Goal: Register for event/course

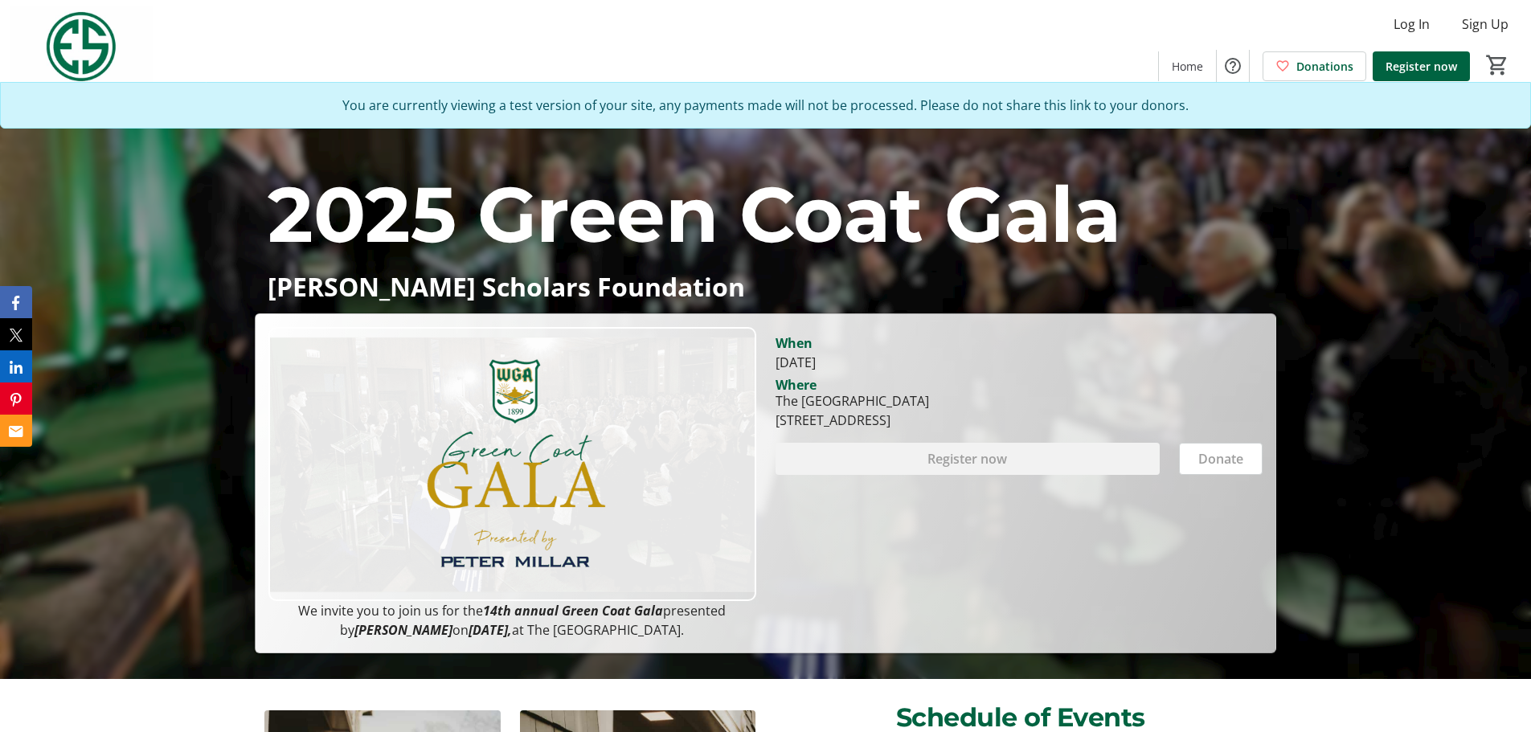
scroll to position [80, 0]
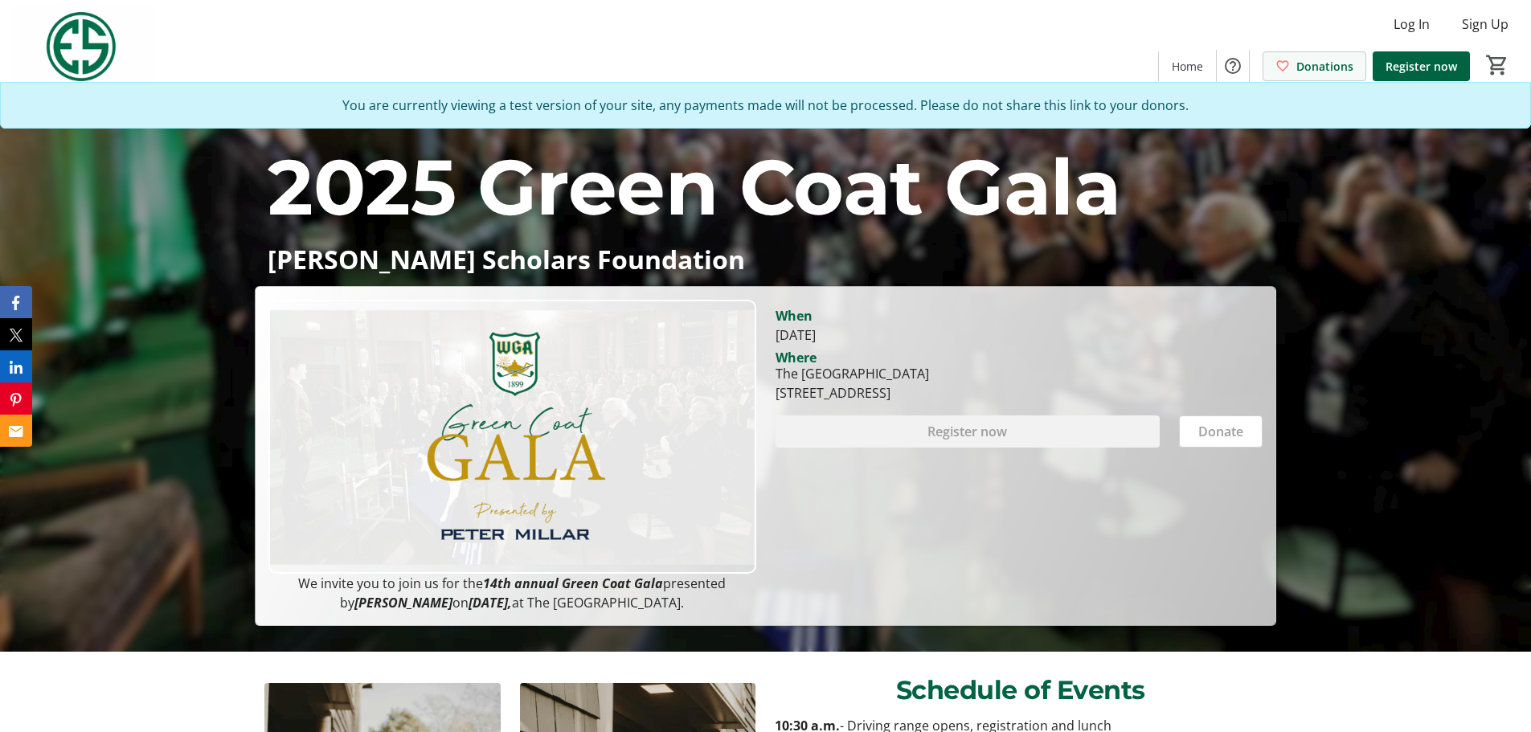
click at [1343, 68] on span "Donations" at bounding box center [1324, 66] width 57 height 17
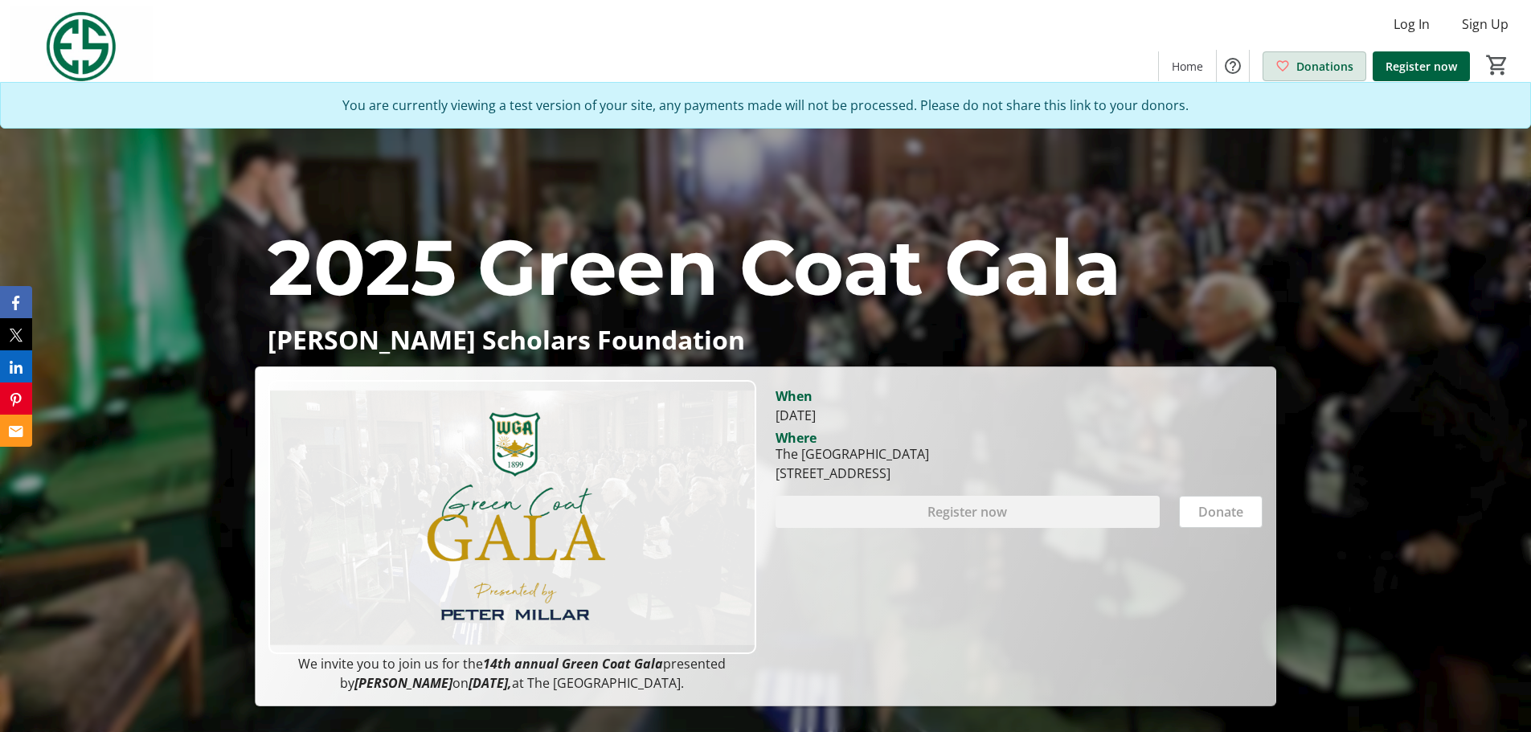
click at [1315, 72] on span "Donations" at bounding box center [1324, 66] width 57 height 17
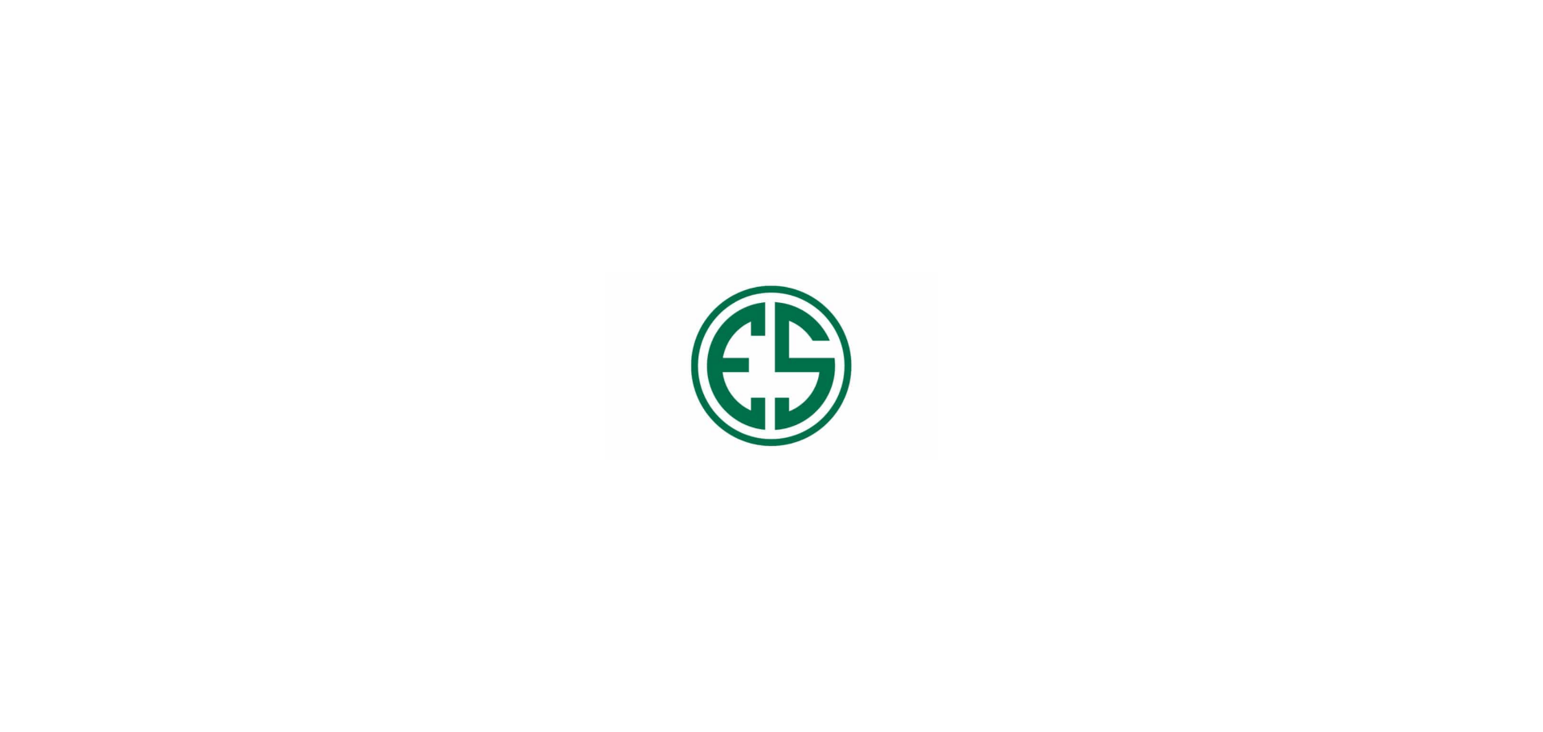
click at [1209, 59] on html at bounding box center [771, 366] width 1543 height 732
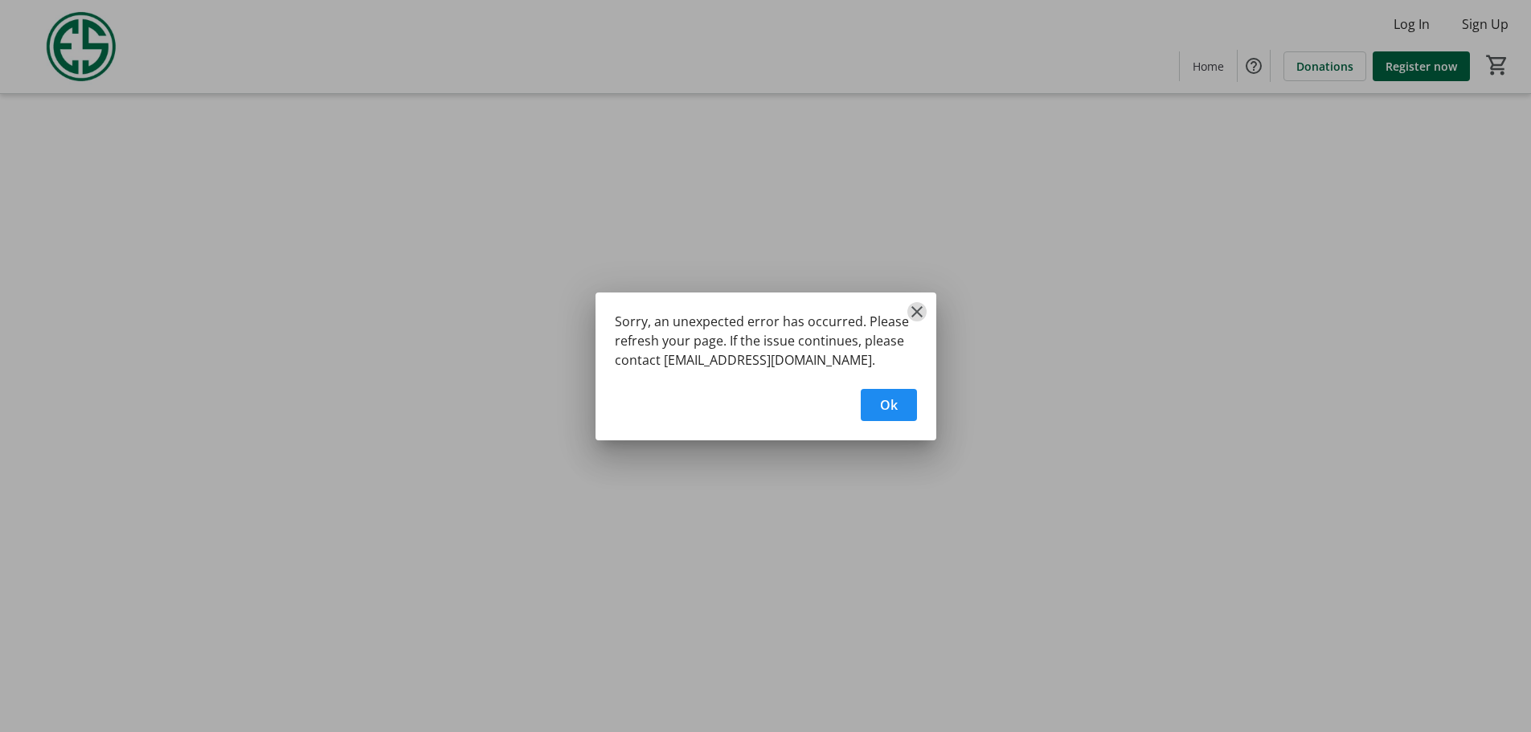
click at [918, 305] on mat-icon "Close" at bounding box center [916, 311] width 19 height 19
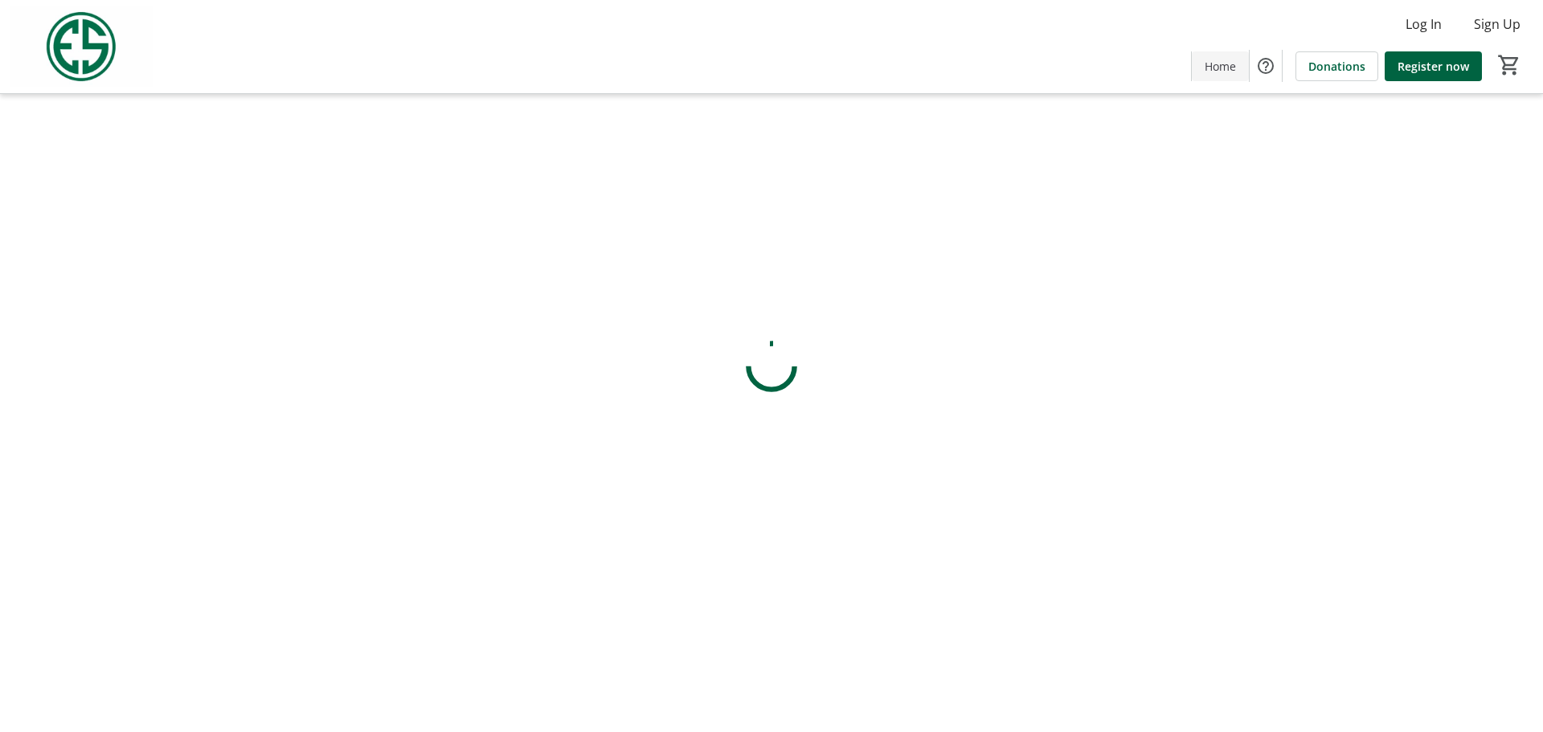
click at [1224, 67] on span "Home" at bounding box center [1220, 66] width 31 height 17
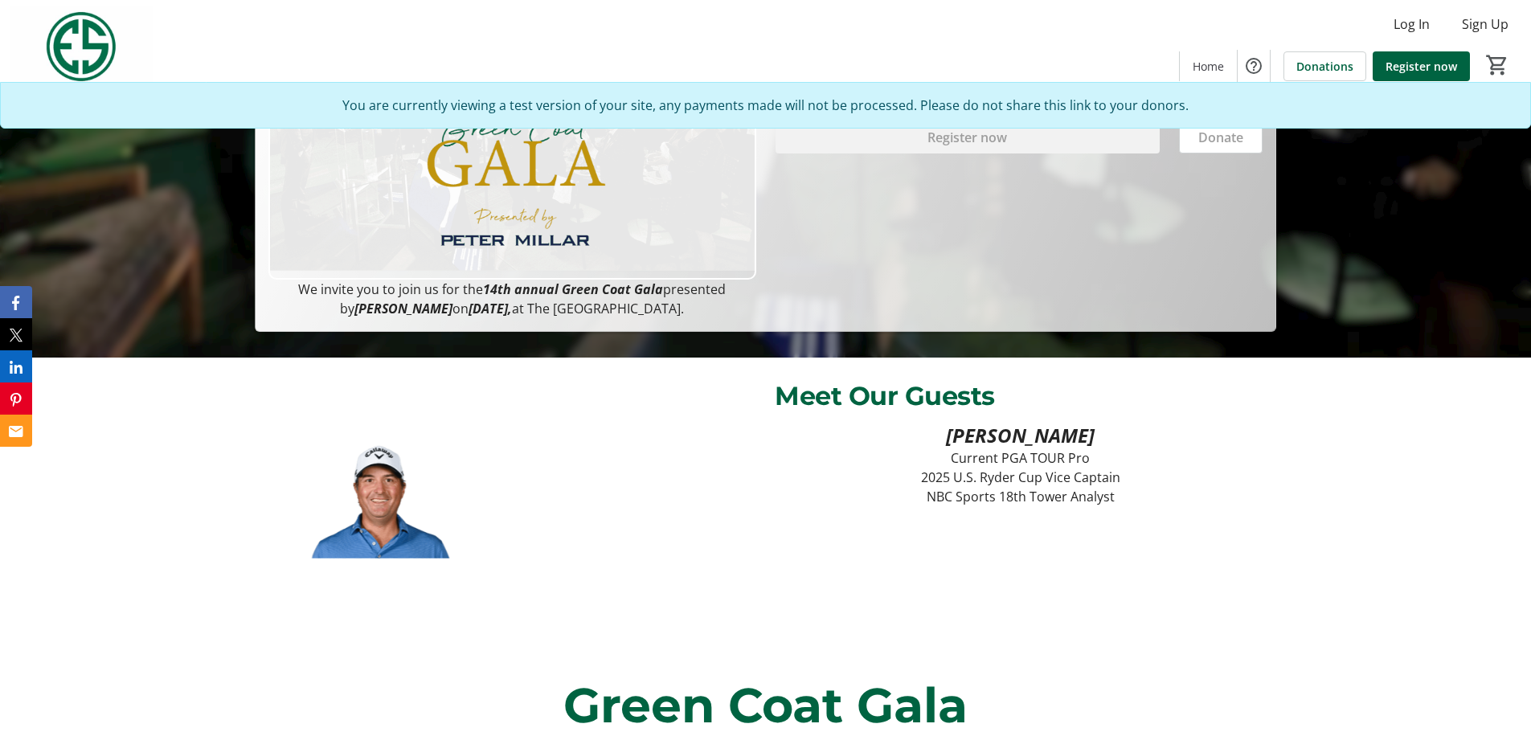
scroll to position [718, 0]
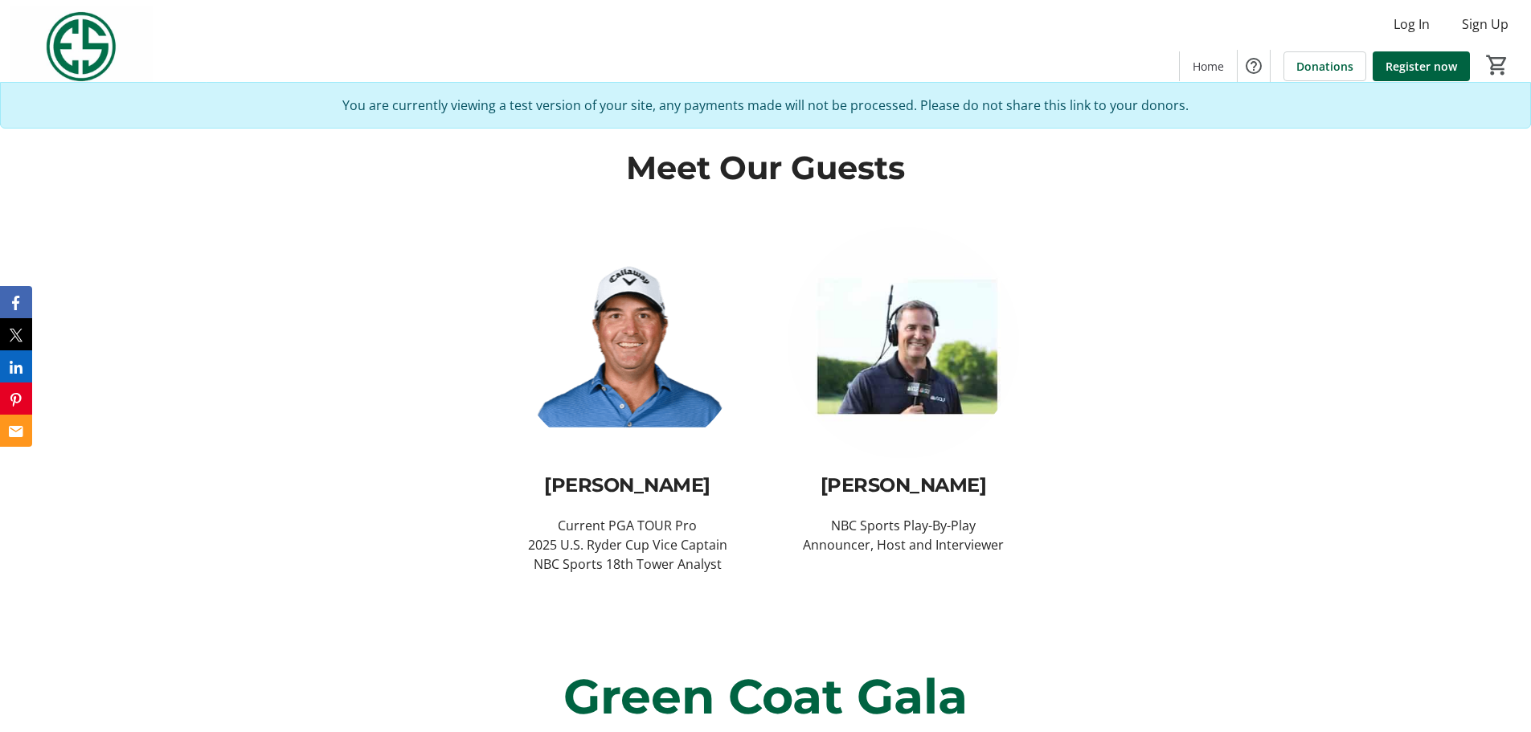
scroll to position [643, 0]
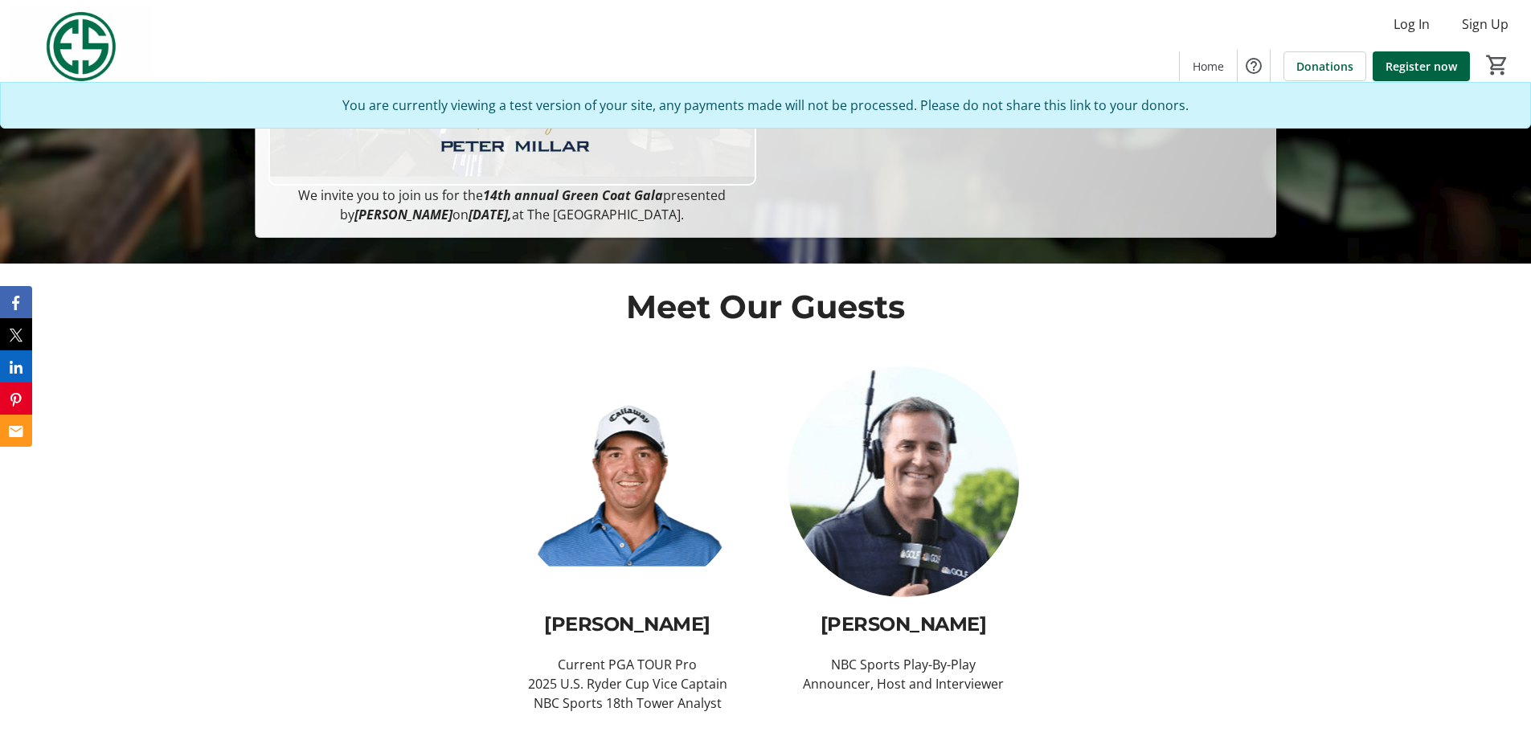
scroll to position [482, 0]
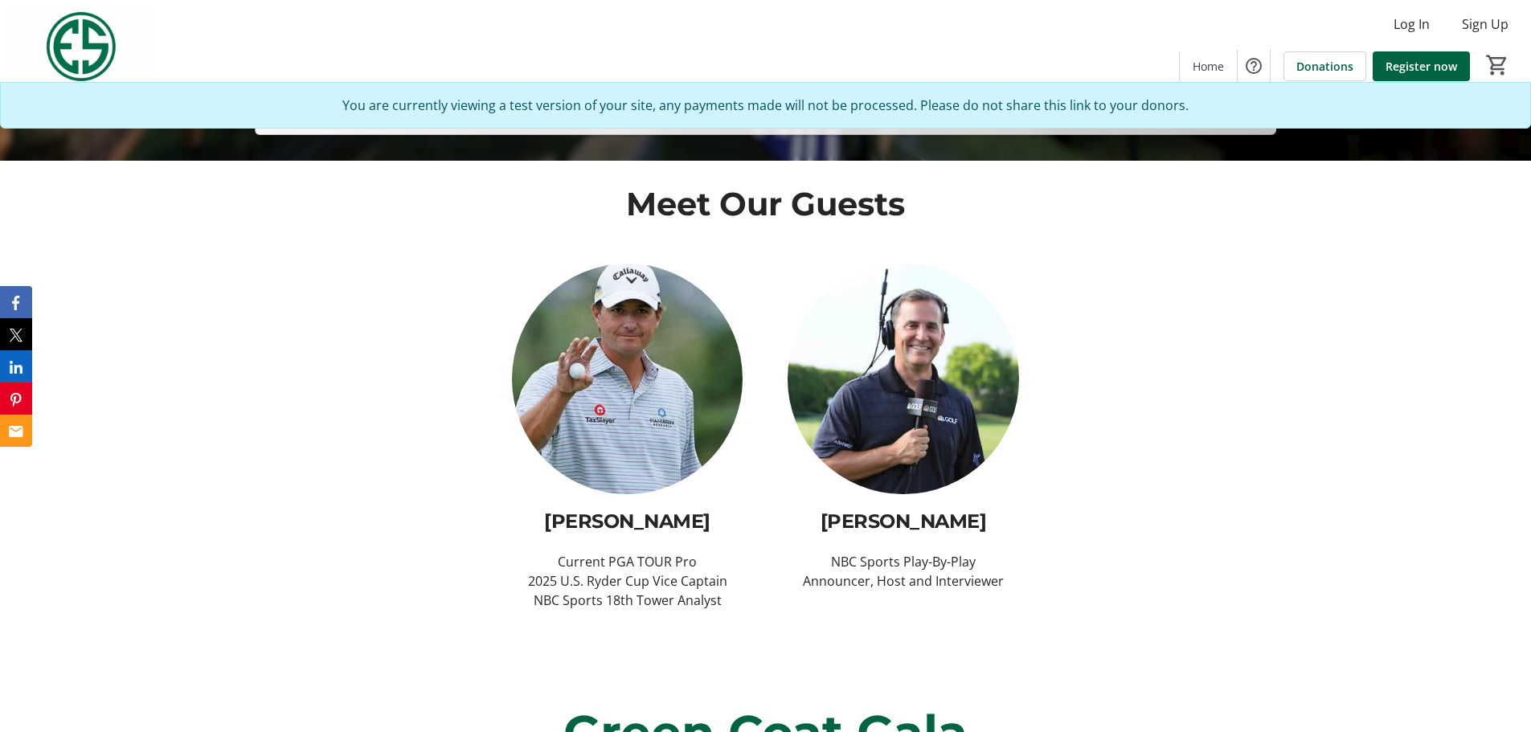
scroll to position [643, 0]
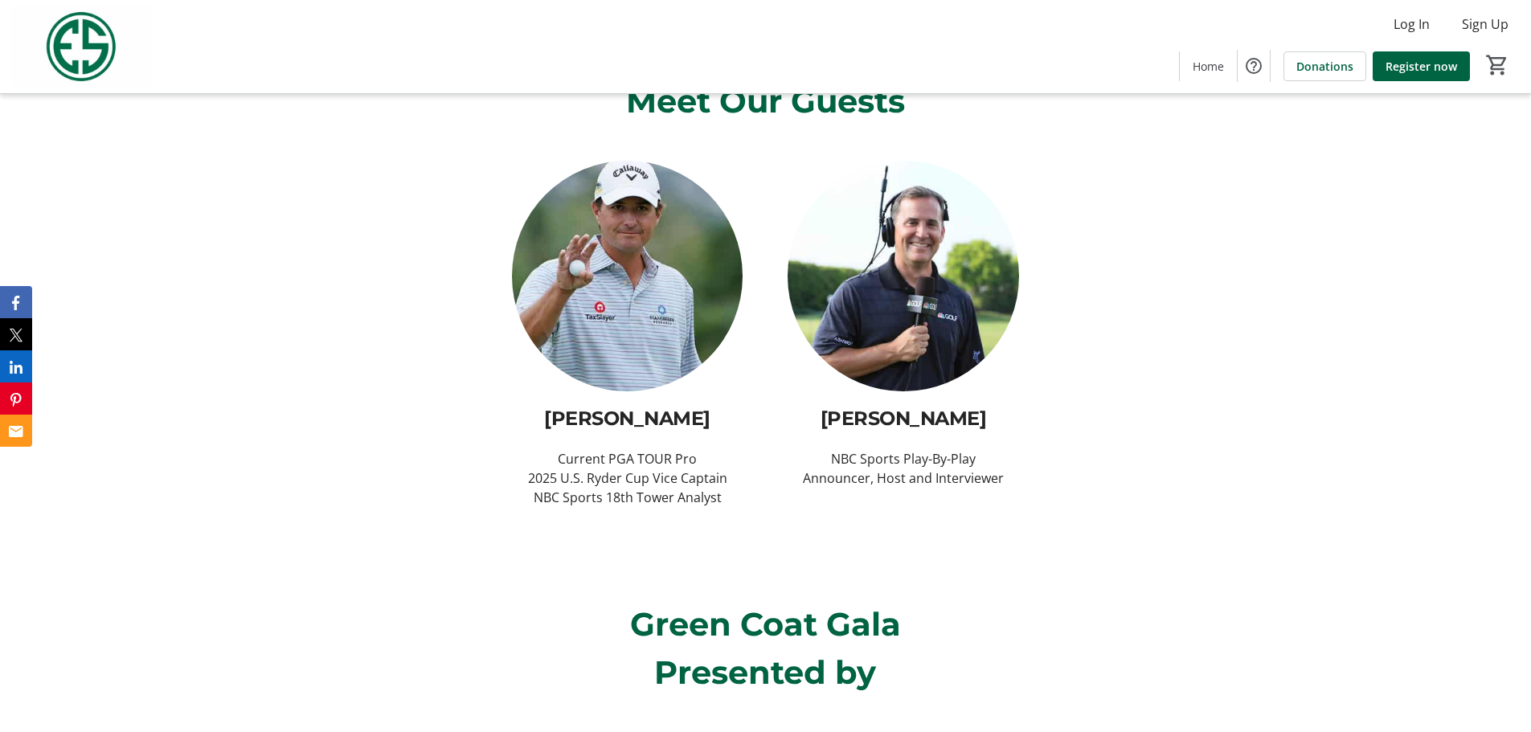
scroll to position [643, 0]
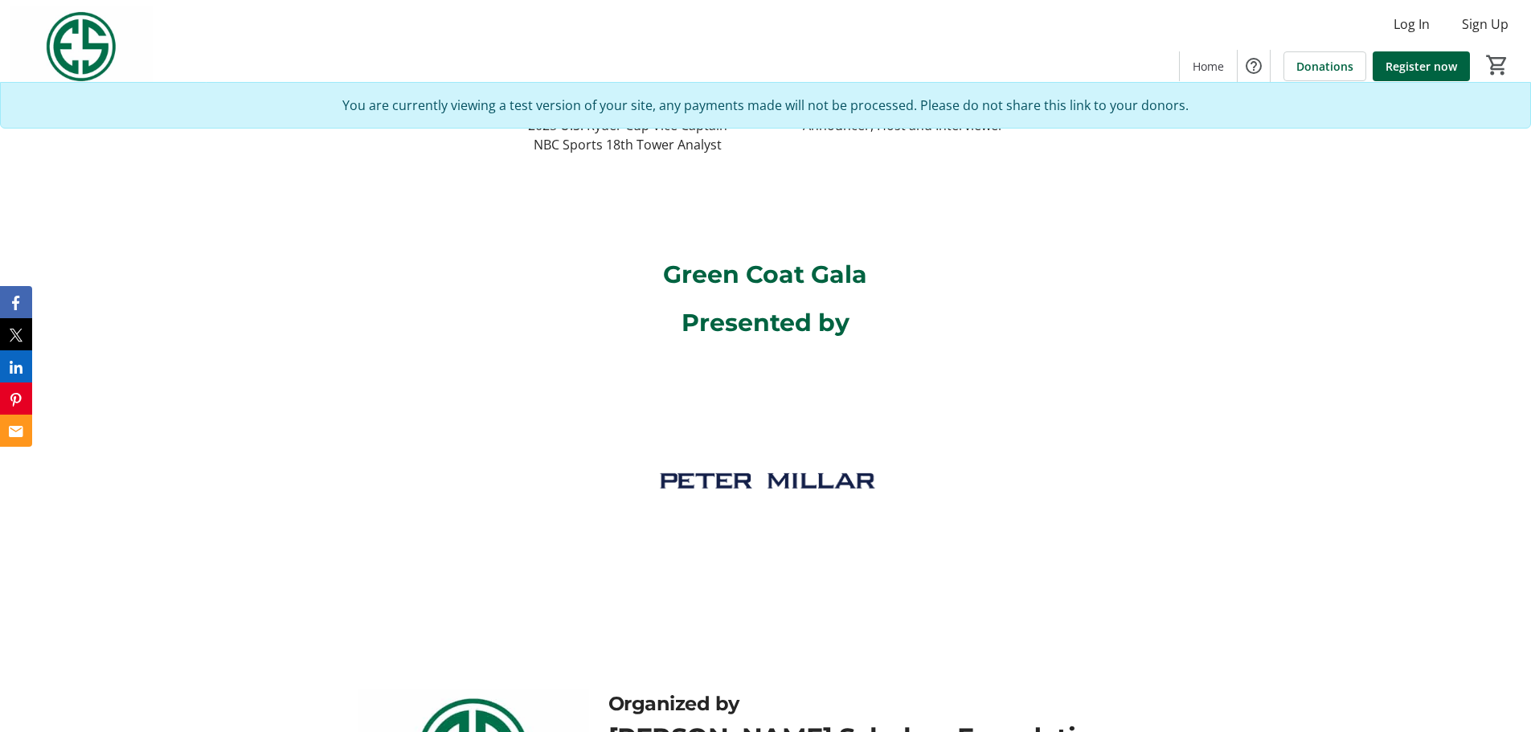
scroll to position [1045, 0]
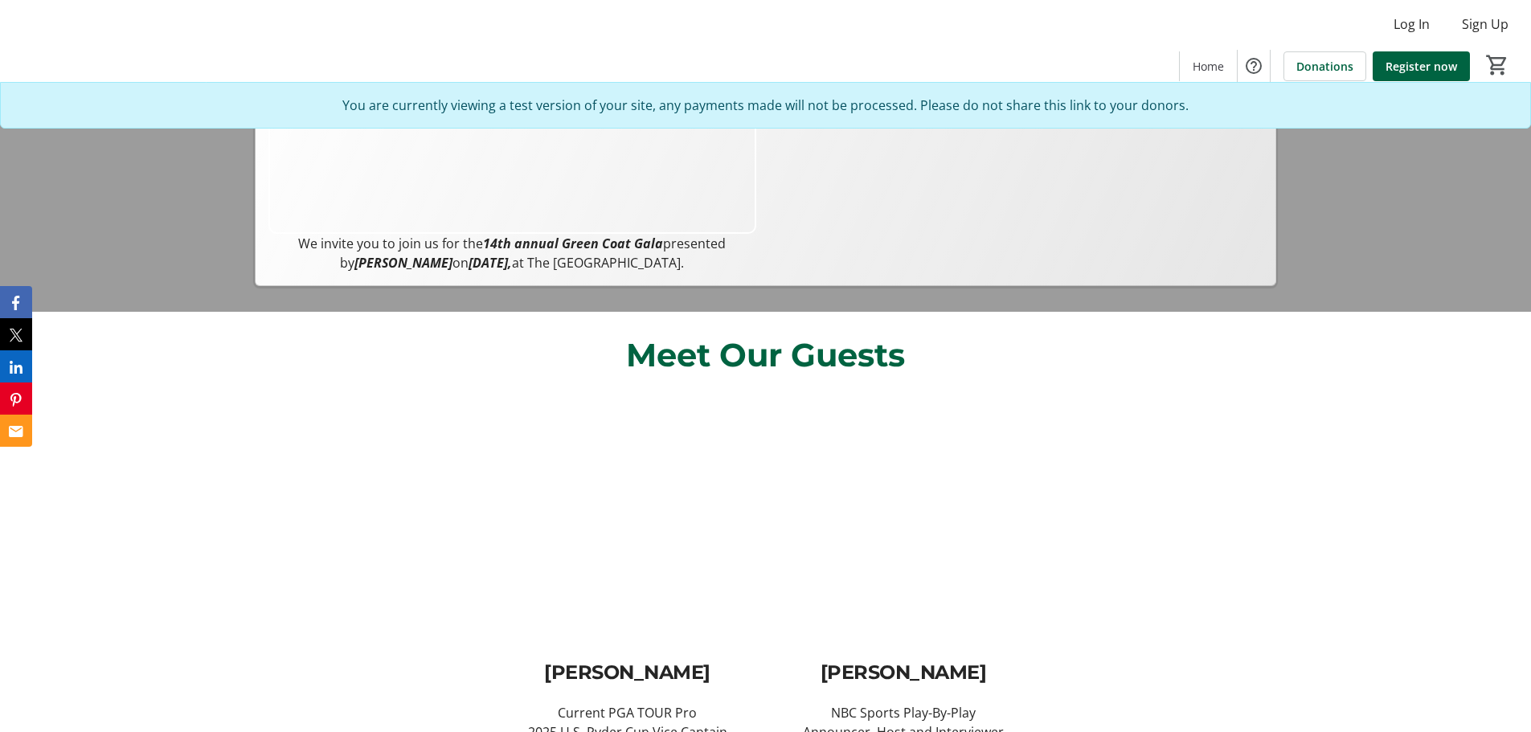
scroll to position [402, 0]
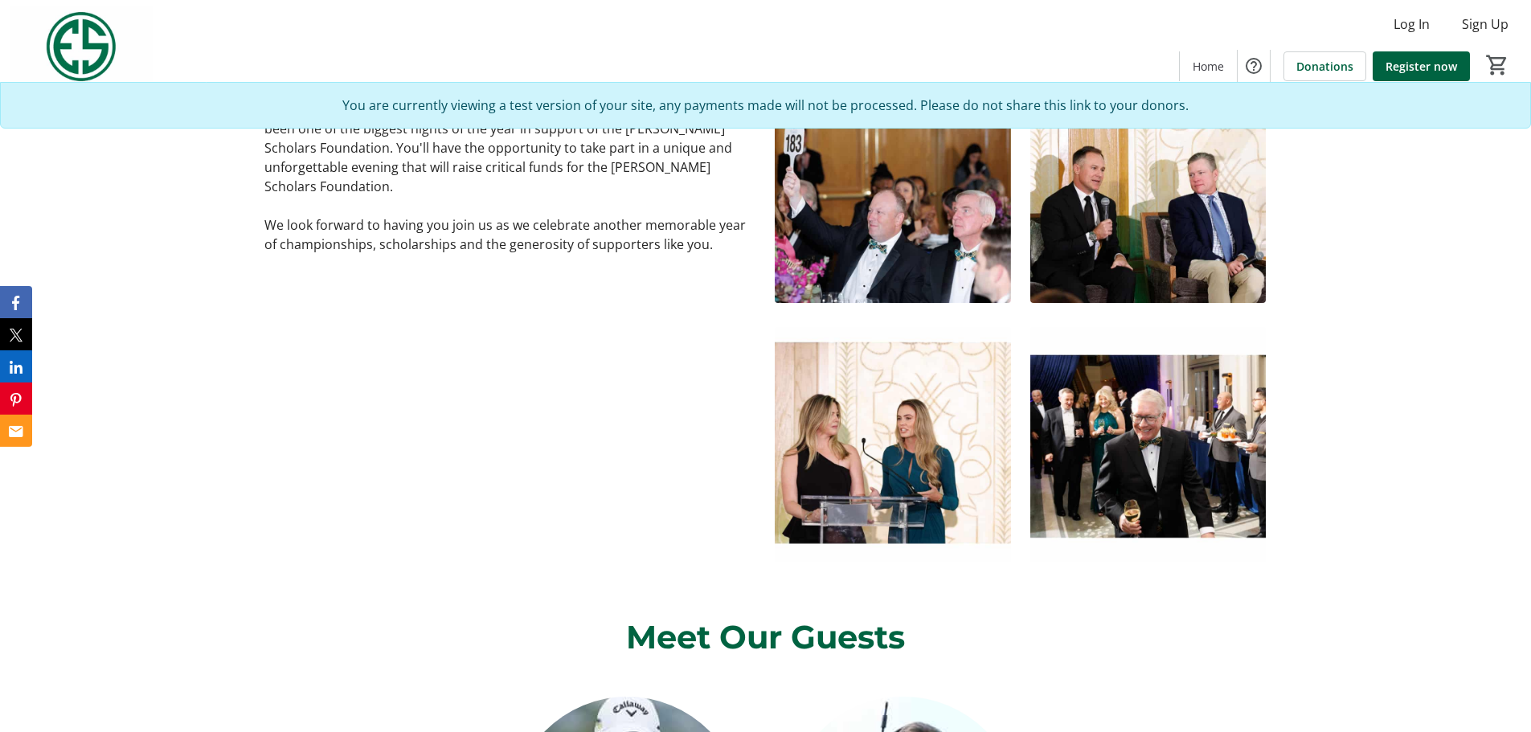
scroll to position [482, 0]
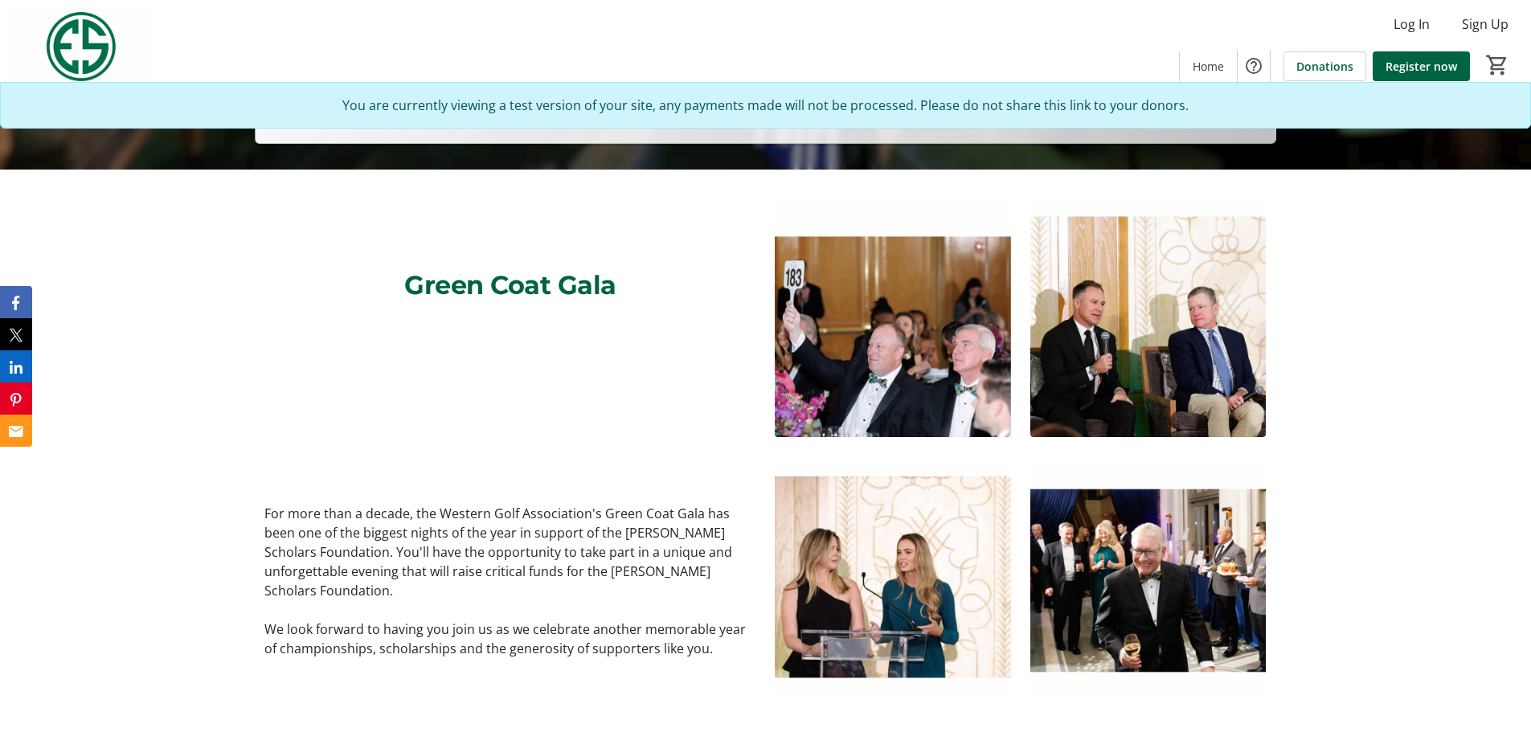
scroll to position [482, 0]
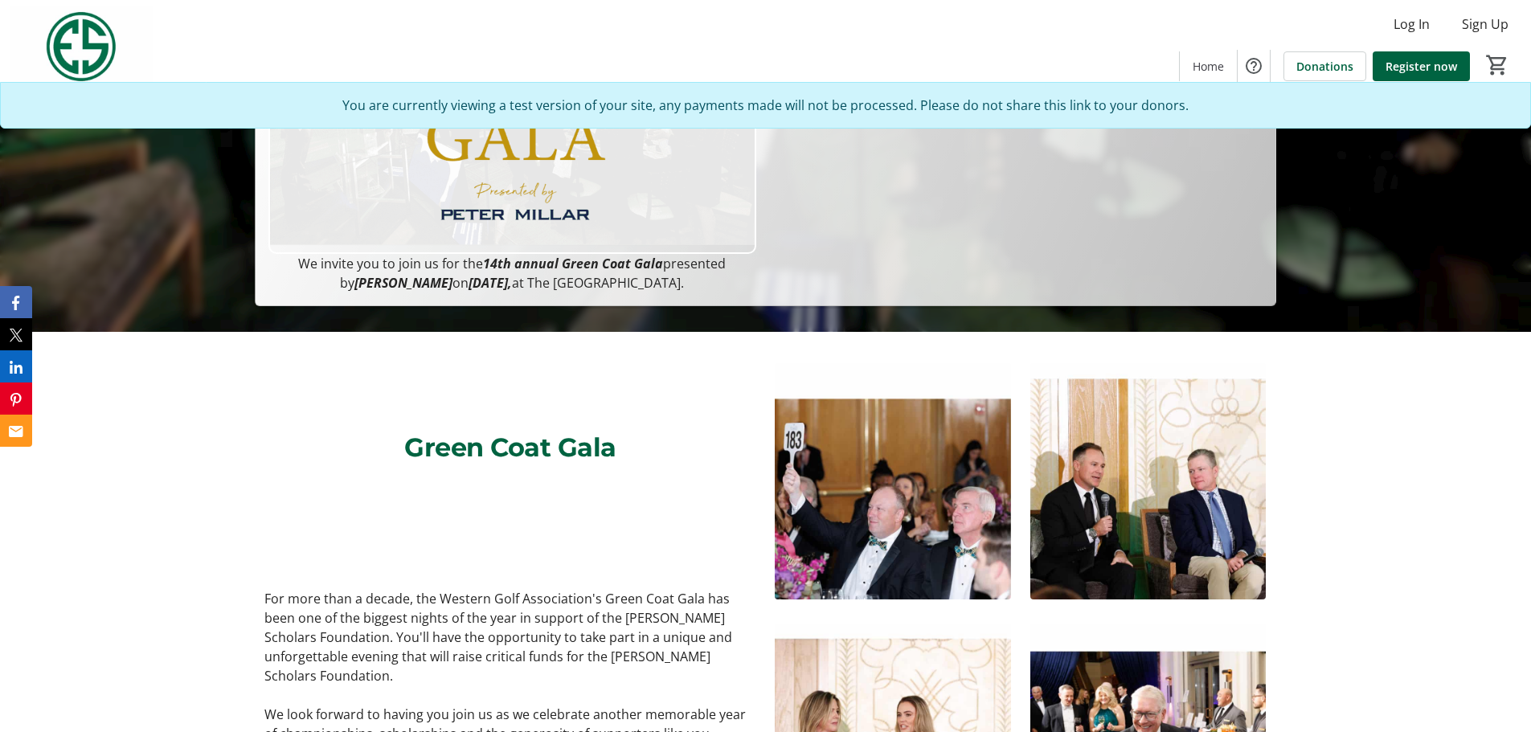
scroll to position [562, 0]
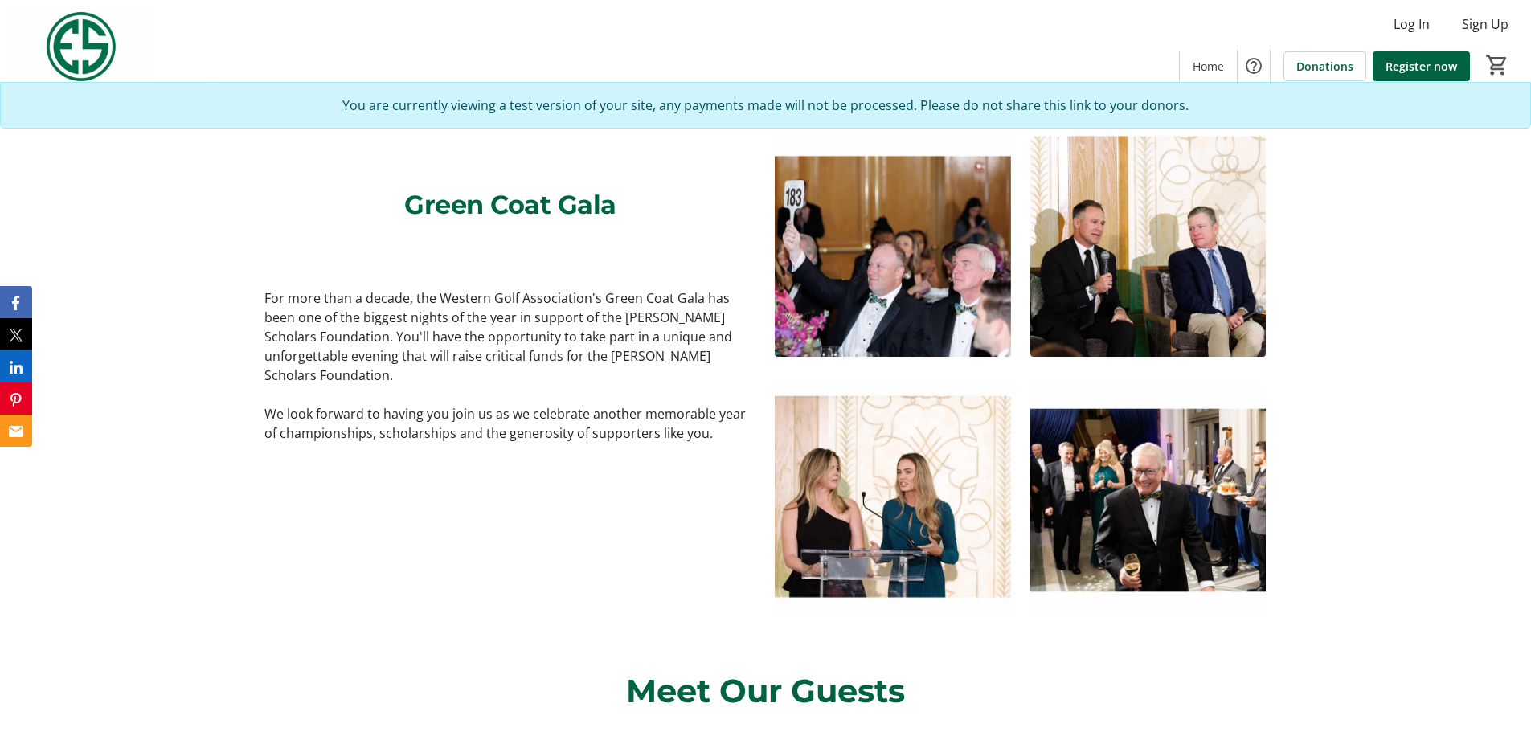
scroll to position [482, 0]
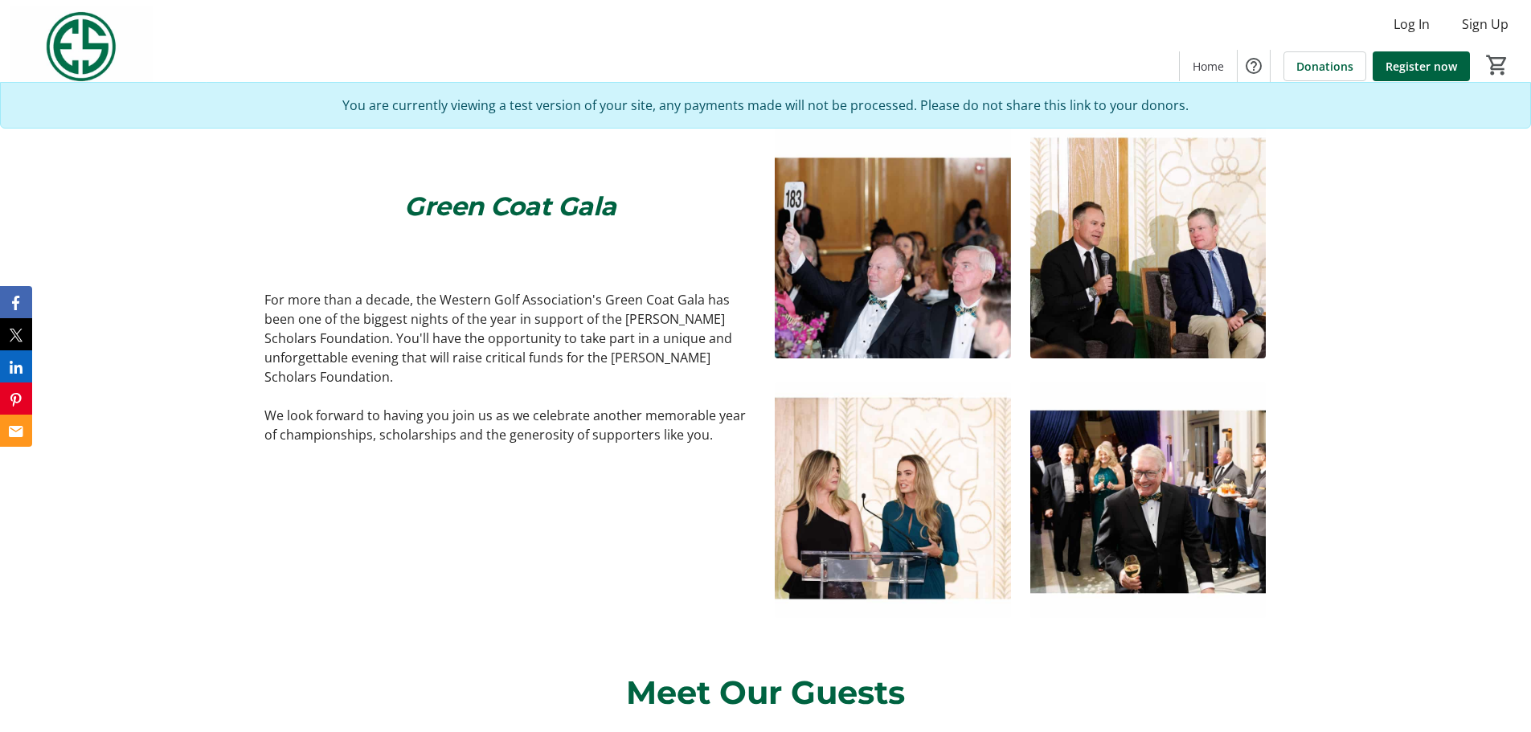
scroll to position [643, 0]
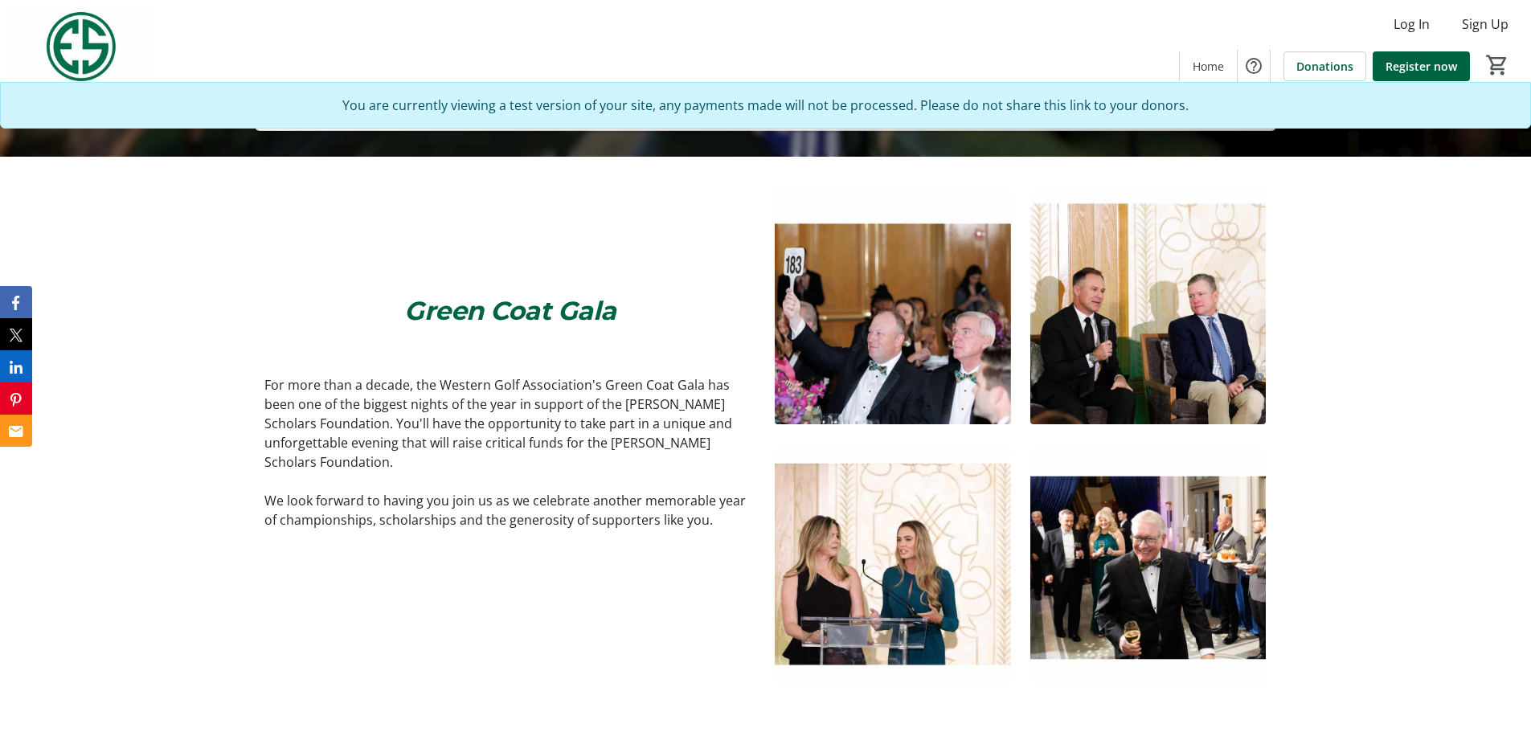
scroll to position [562, 0]
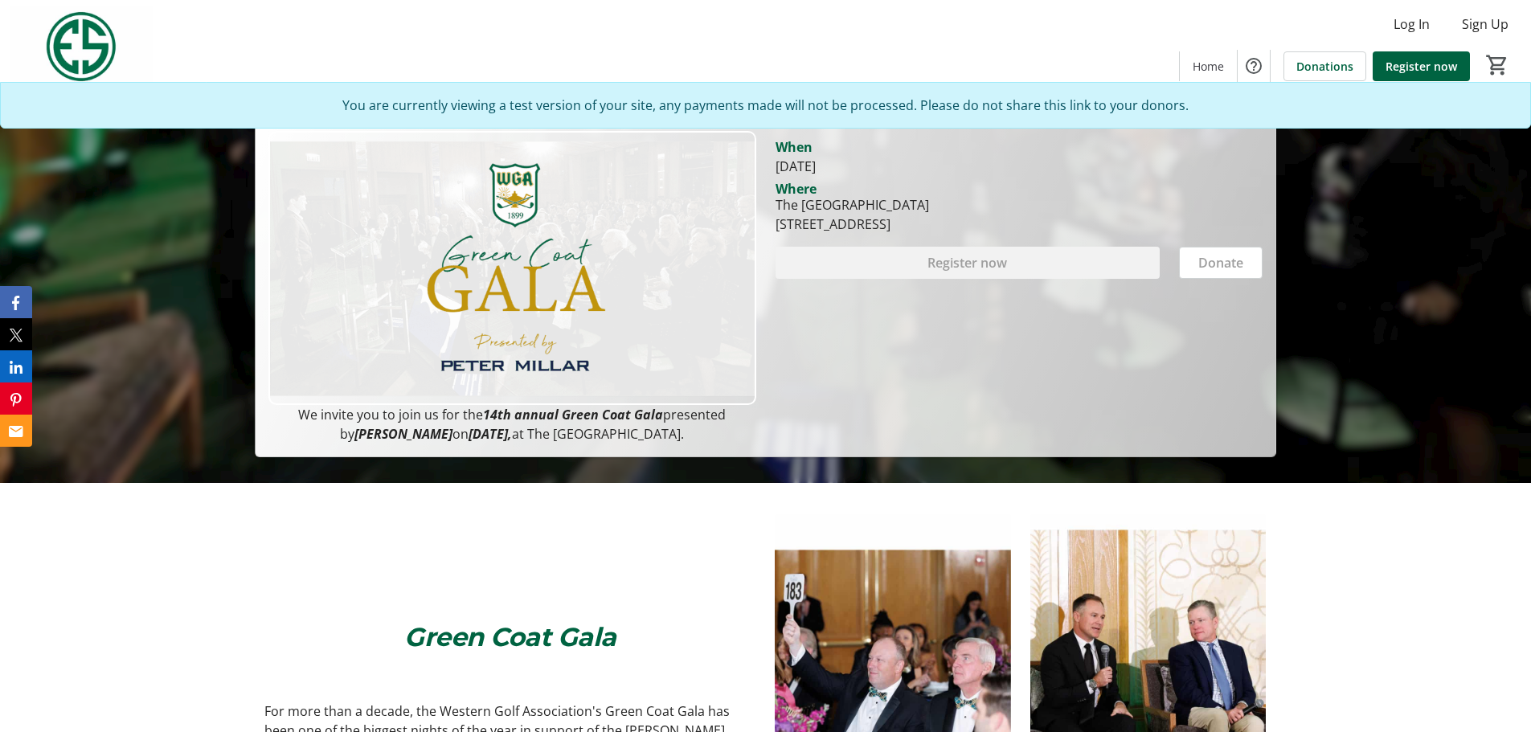
scroll to position [241, 0]
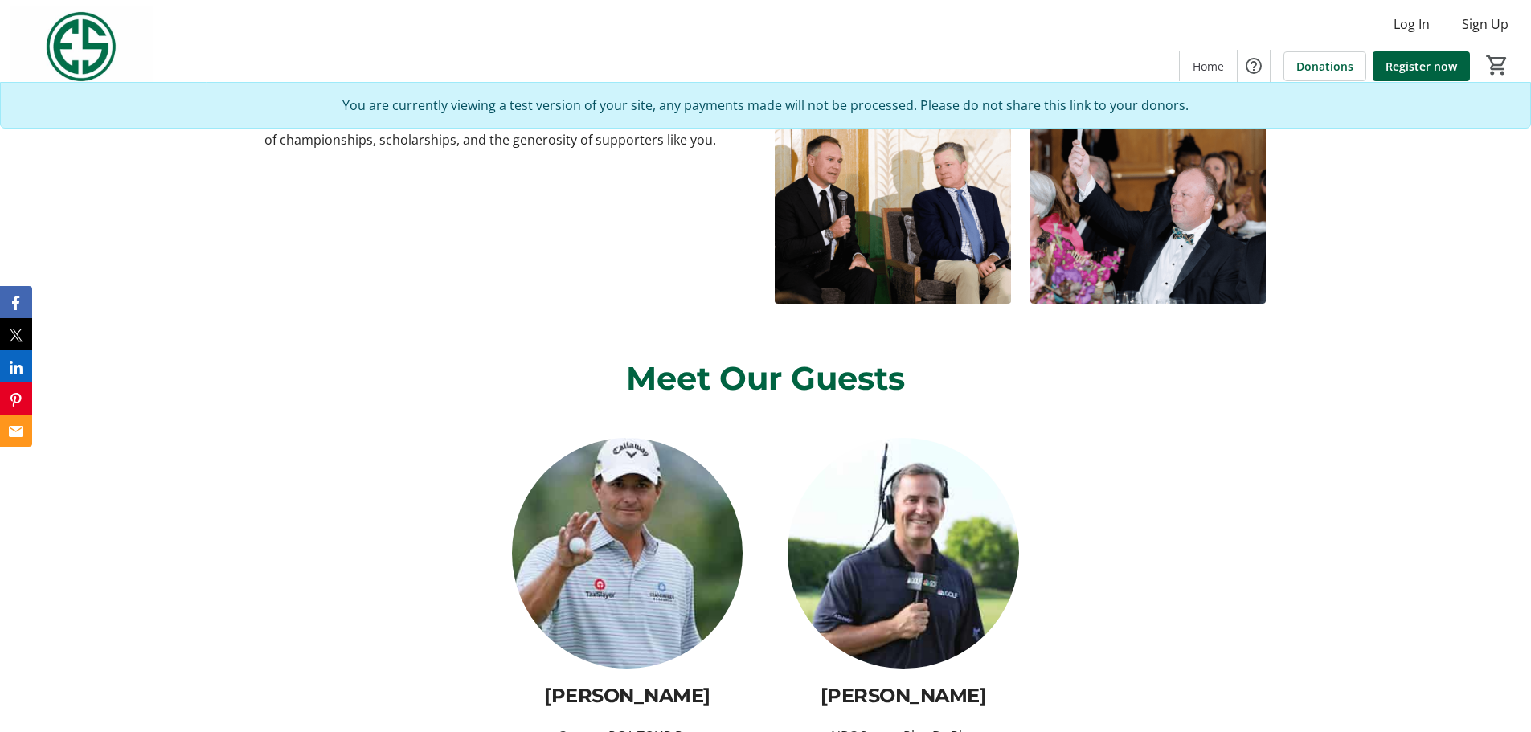
scroll to position [964, 0]
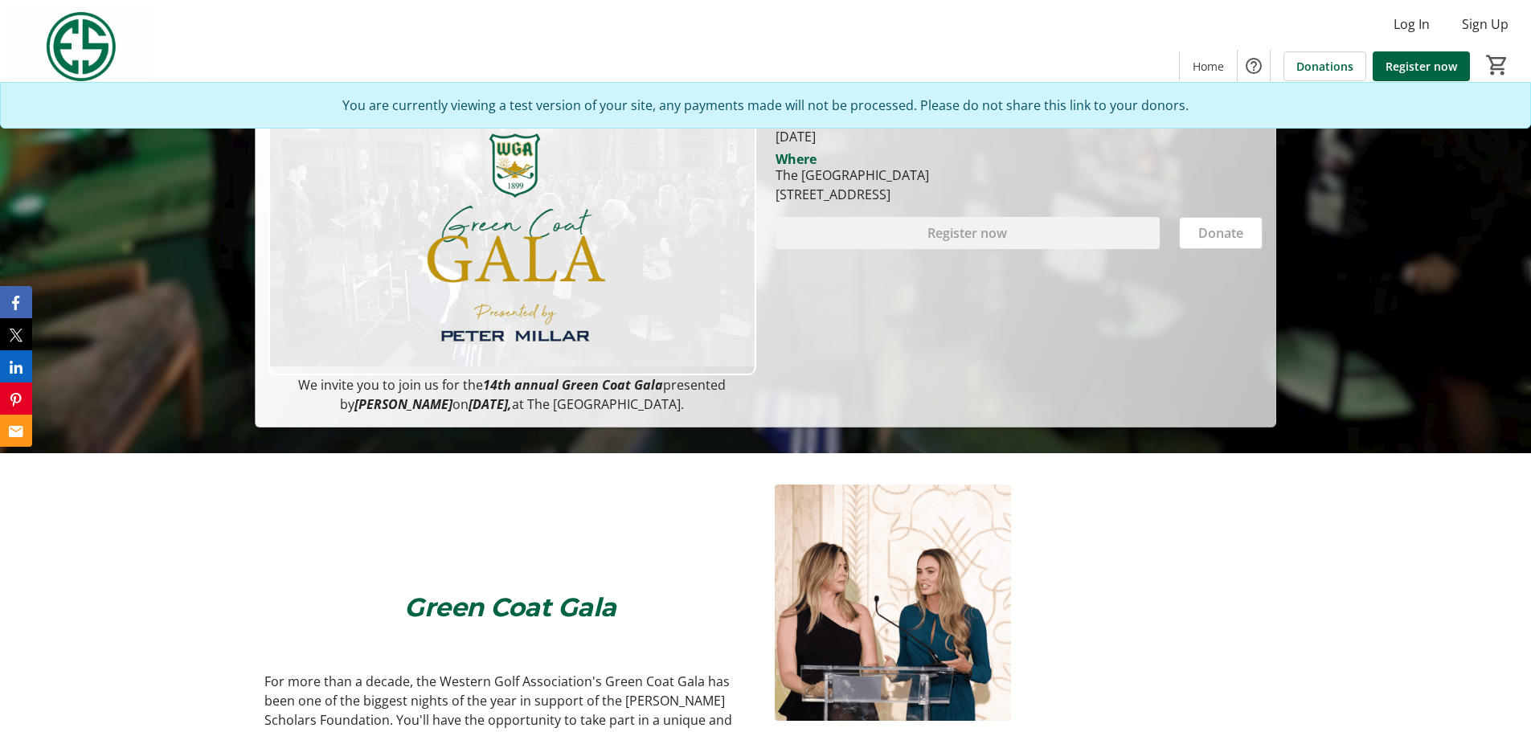
scroll to position [112, 0]
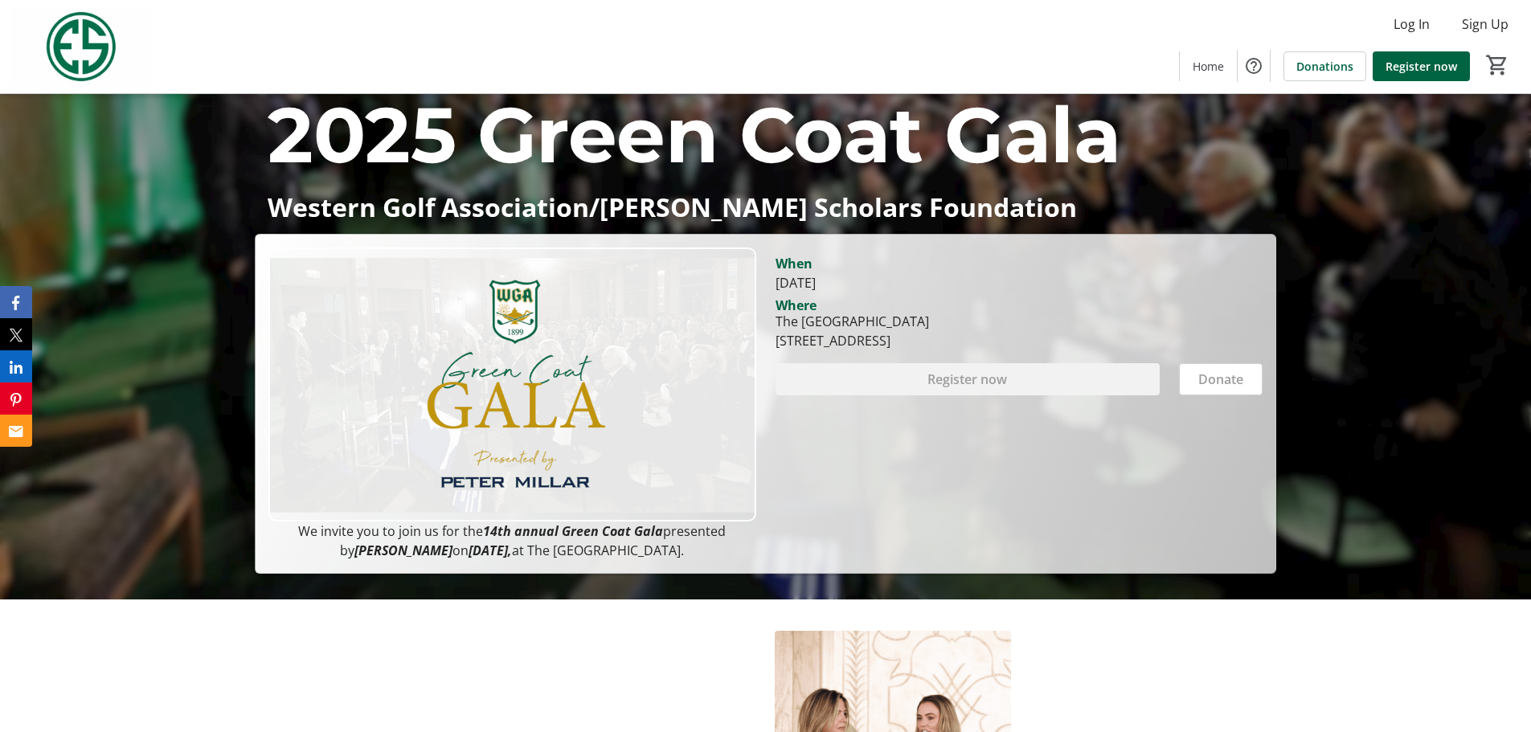
scroll to position [161, 0]
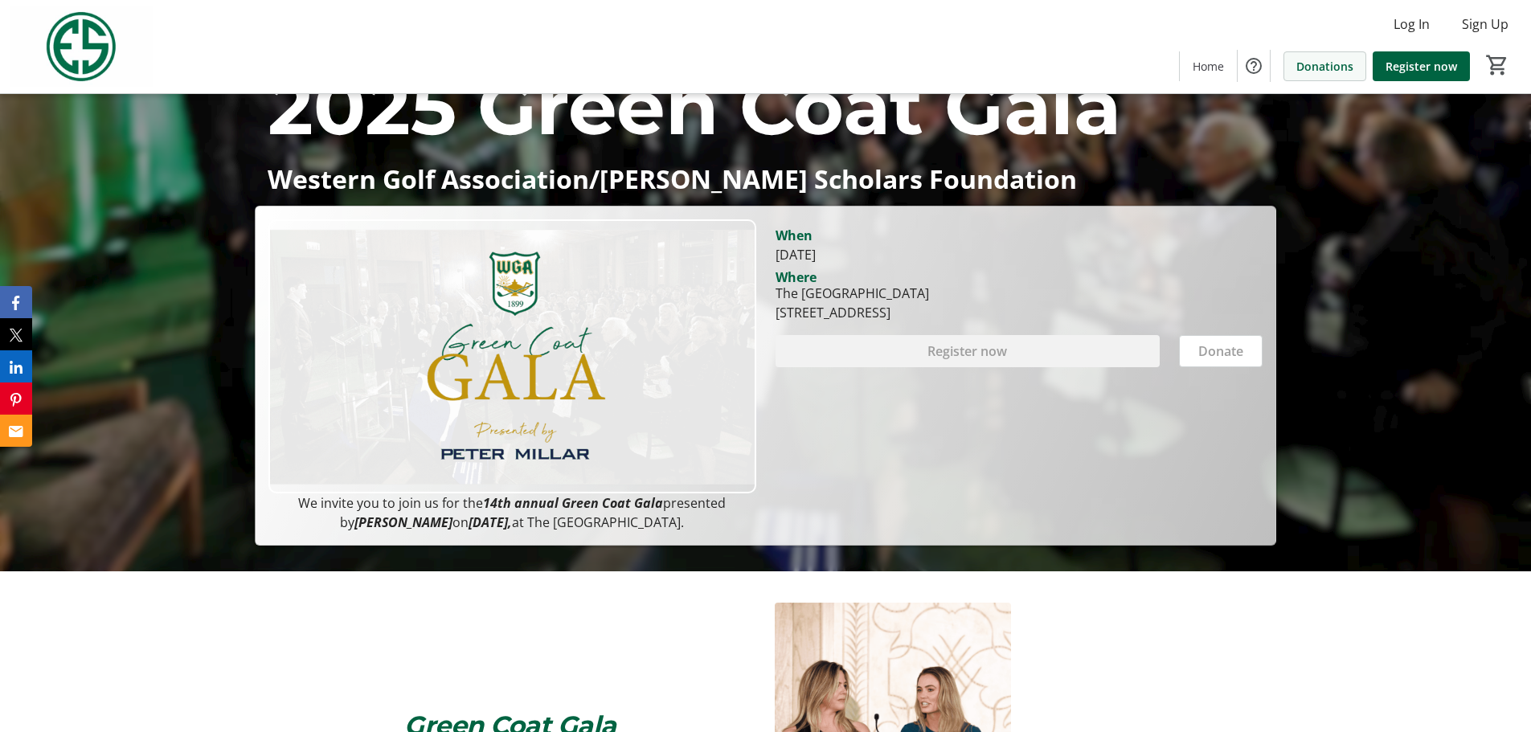
click at [1330, 68] on span "Donations" at bounding box center [1324, 66] width 57 height 17
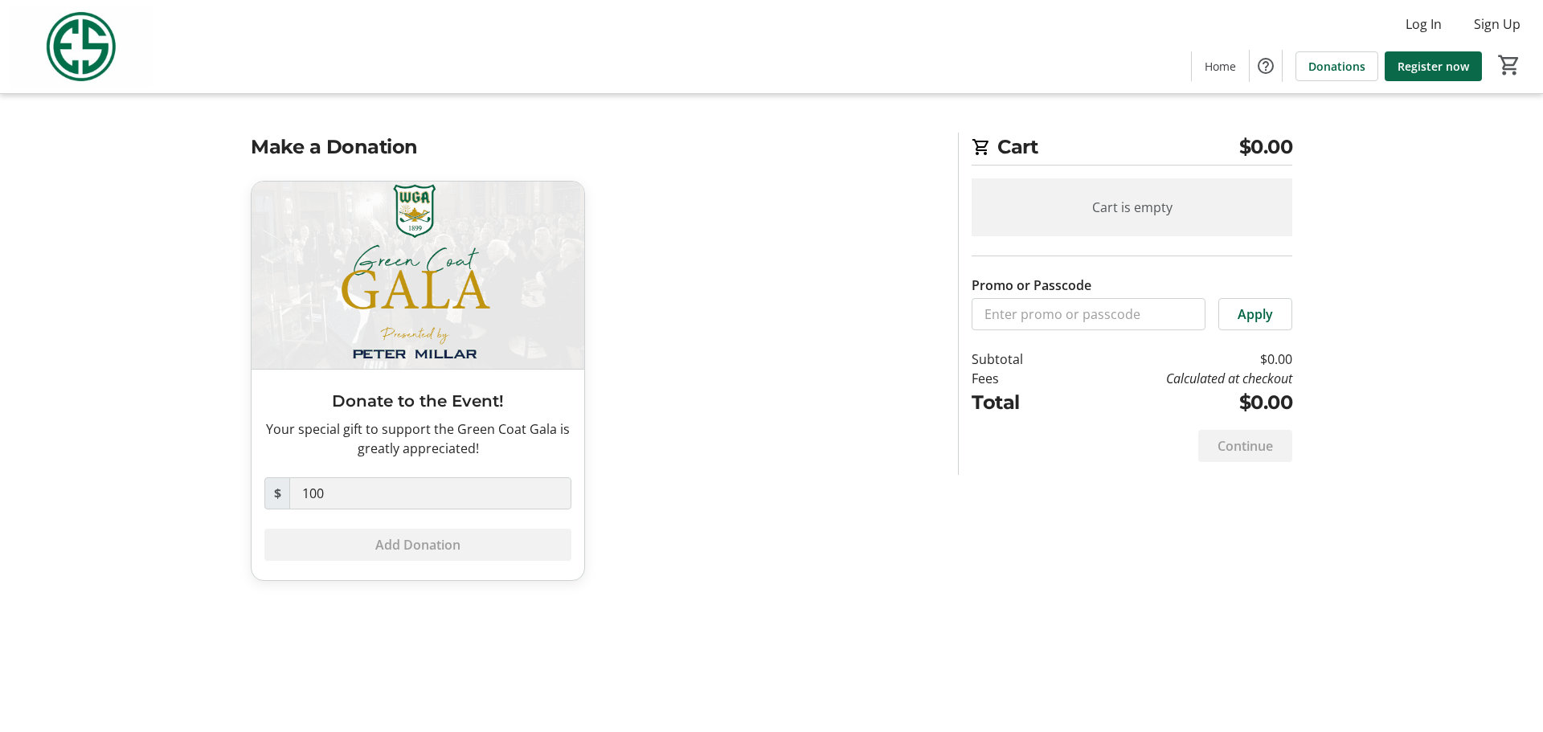
click at [1408, 63] on span "Register now" at bounding box center [1433, 66] width 72 height 17
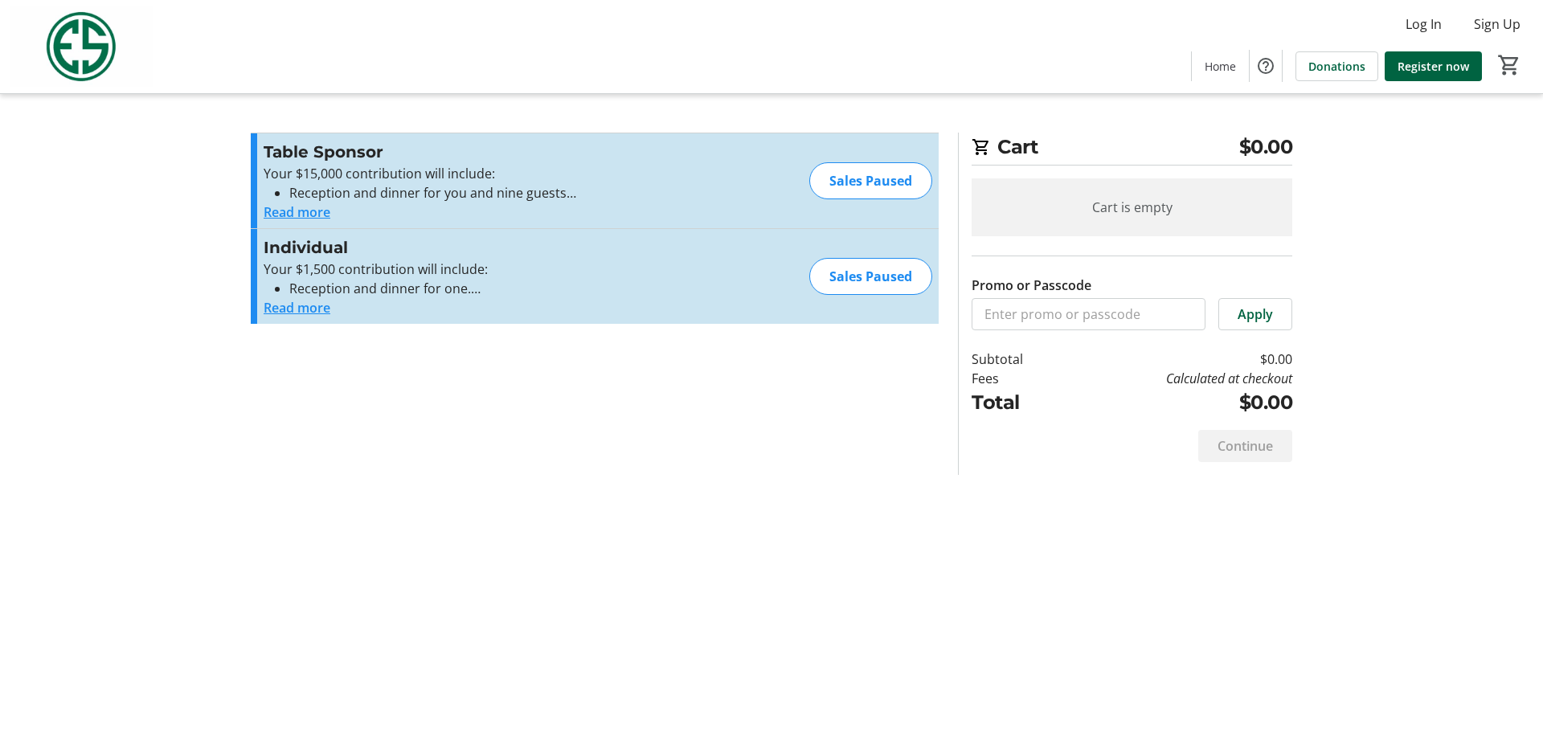
click at [312, 302] on button "Read more" at bounding box center [297, 307] width 67 height 19
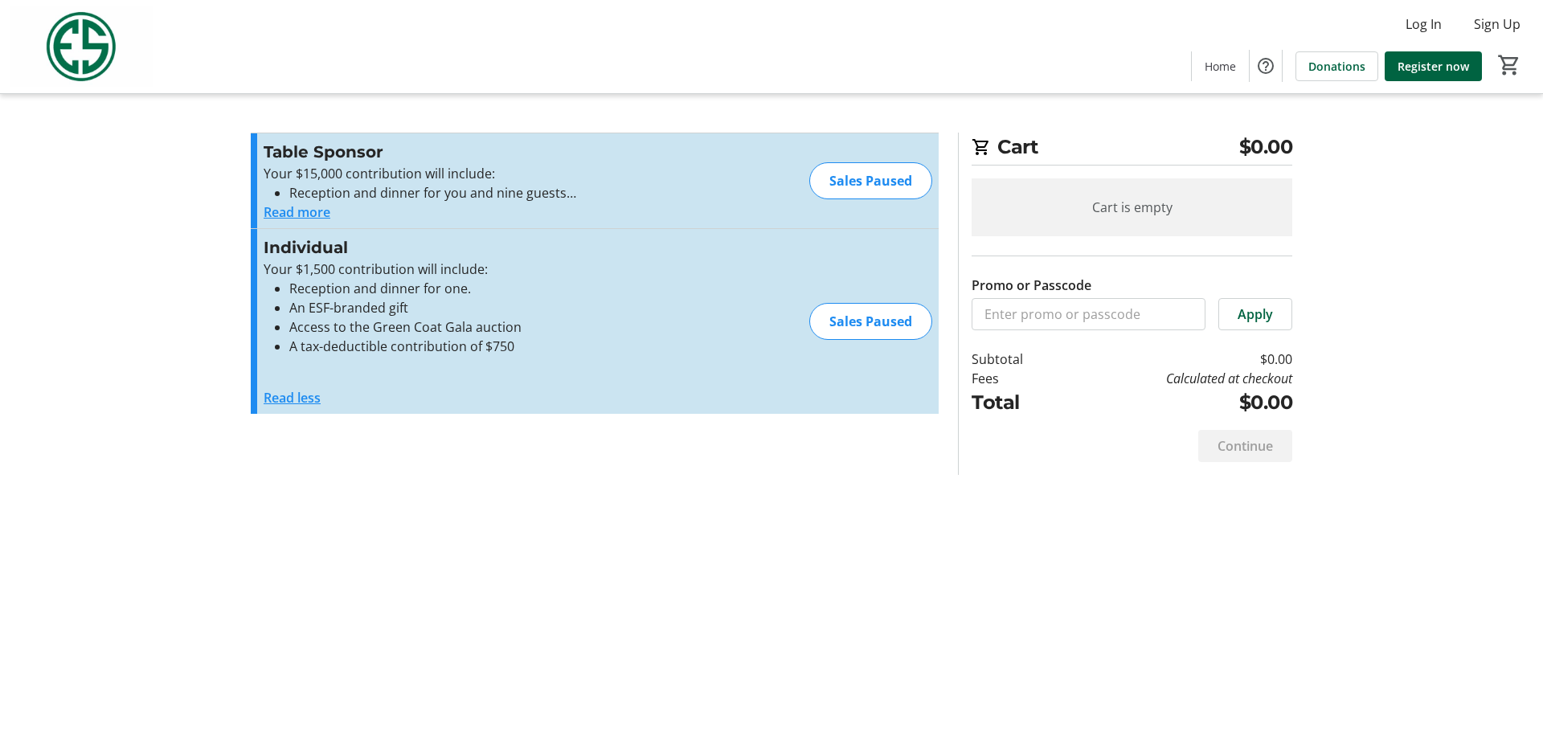
click at [308, 219] on button "Read more" at bounding box center [297, 211] width 67 height 19
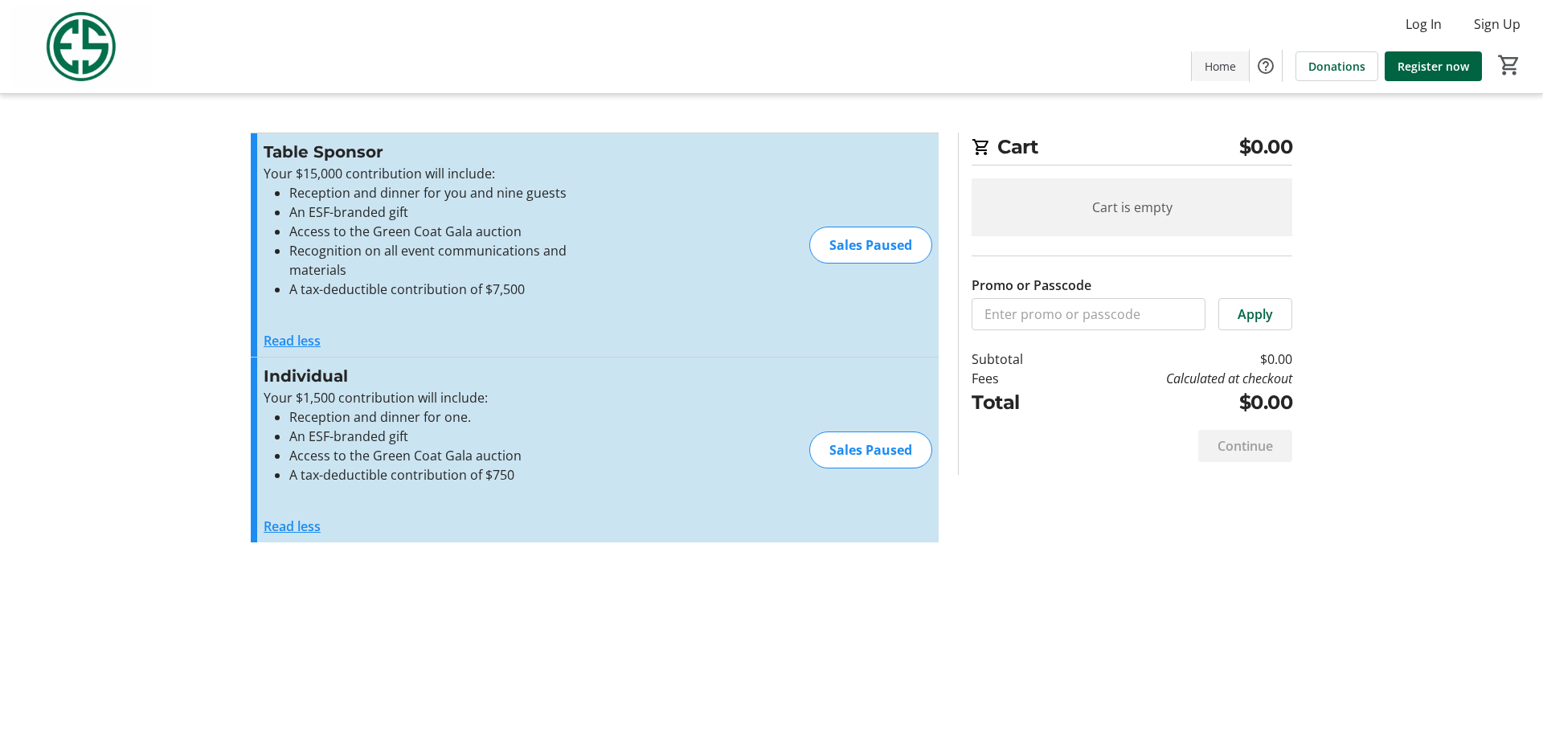
click at [1216, 60] on span "Home" at bounding box center [1220, 66] width 31 height 17
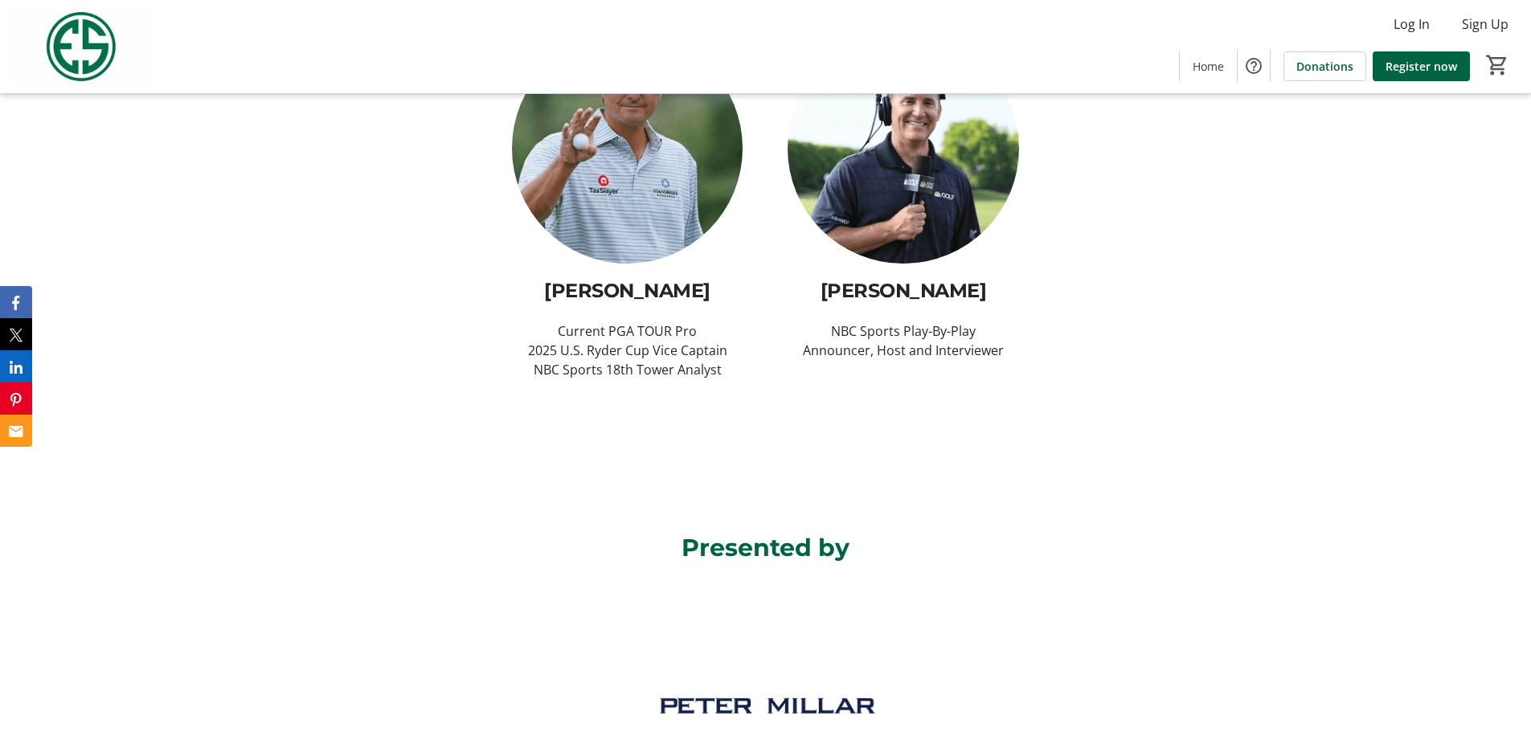
scroll to position [1366, 0]
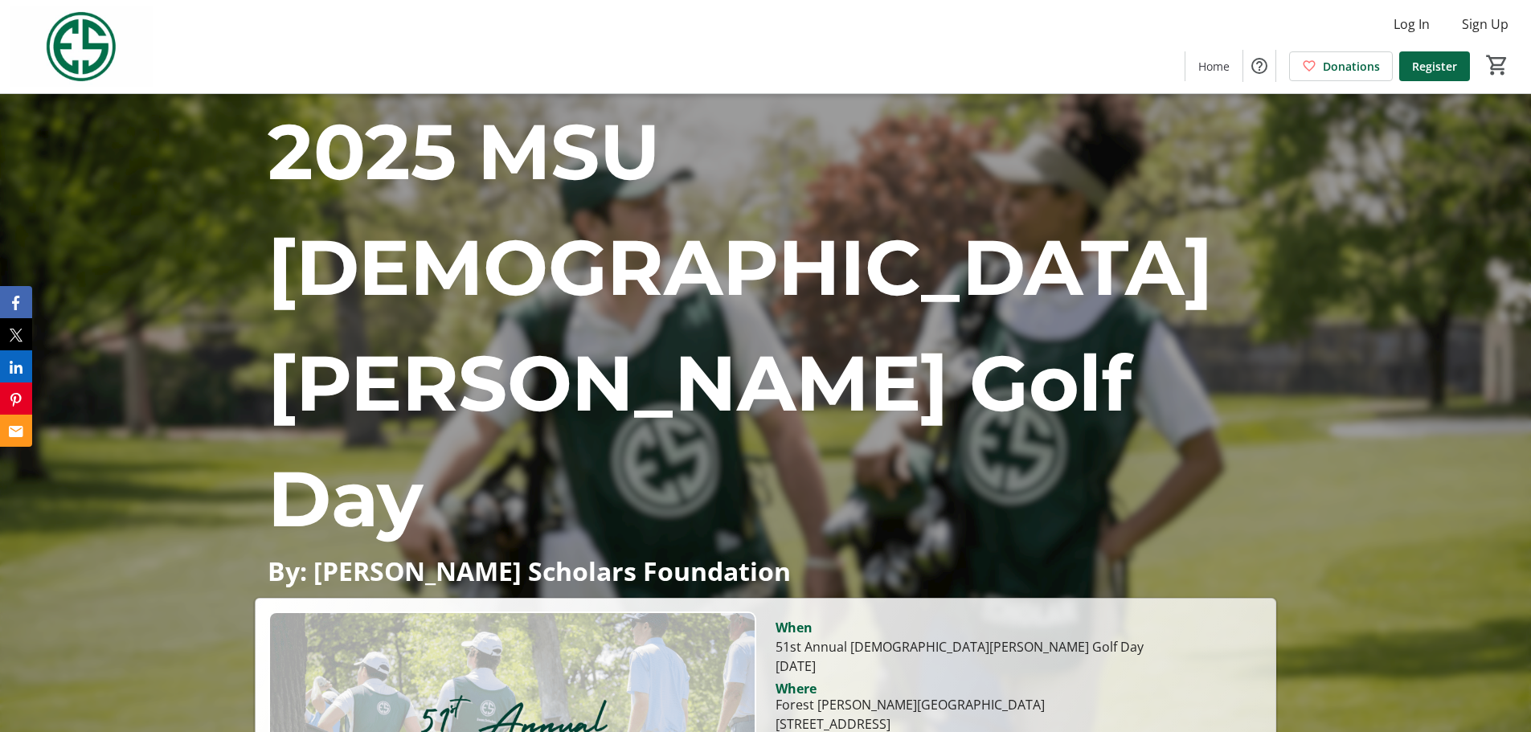
click at [1433, 70] on span "Register" at bounding box center [1434, 66] width 45 height 17
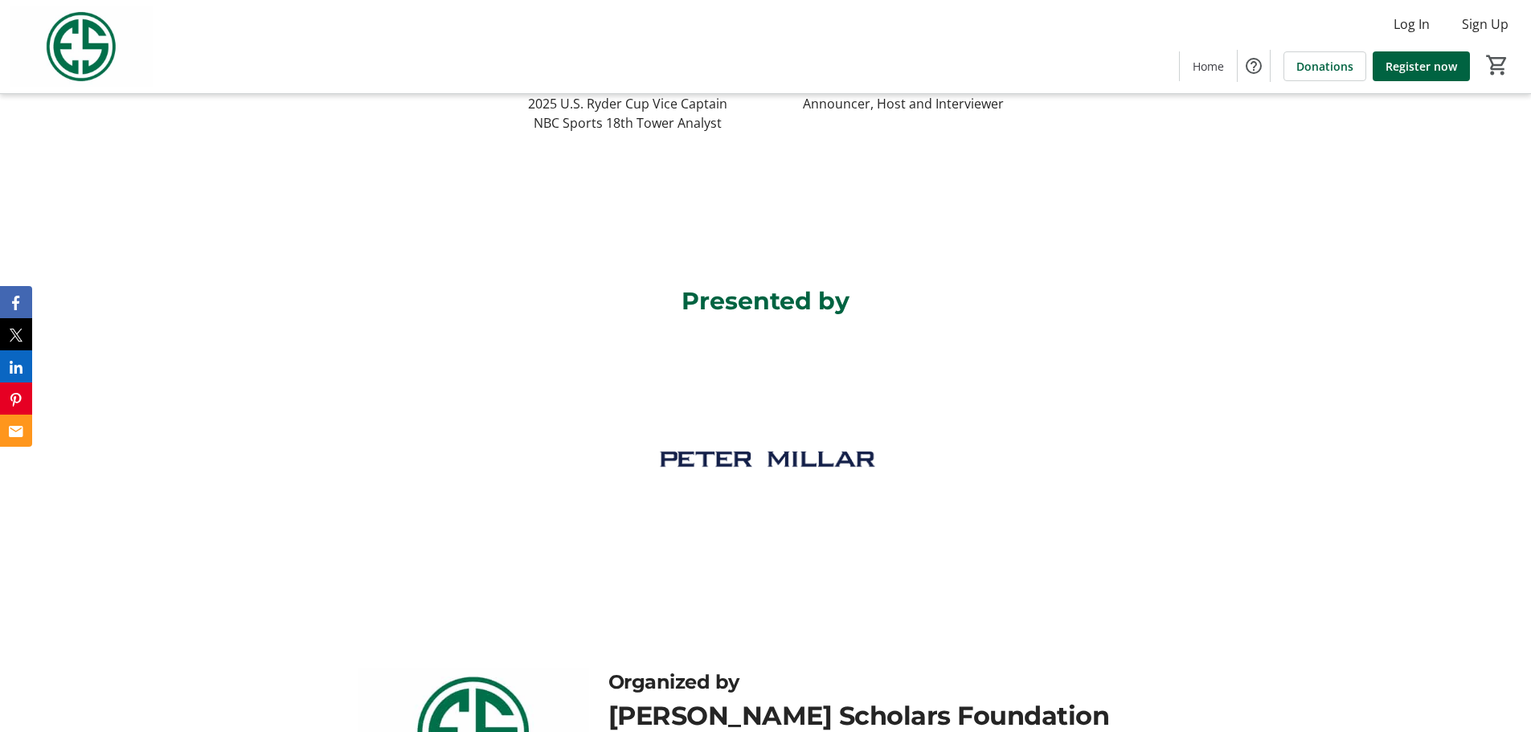
scroll to position [1800, 0]
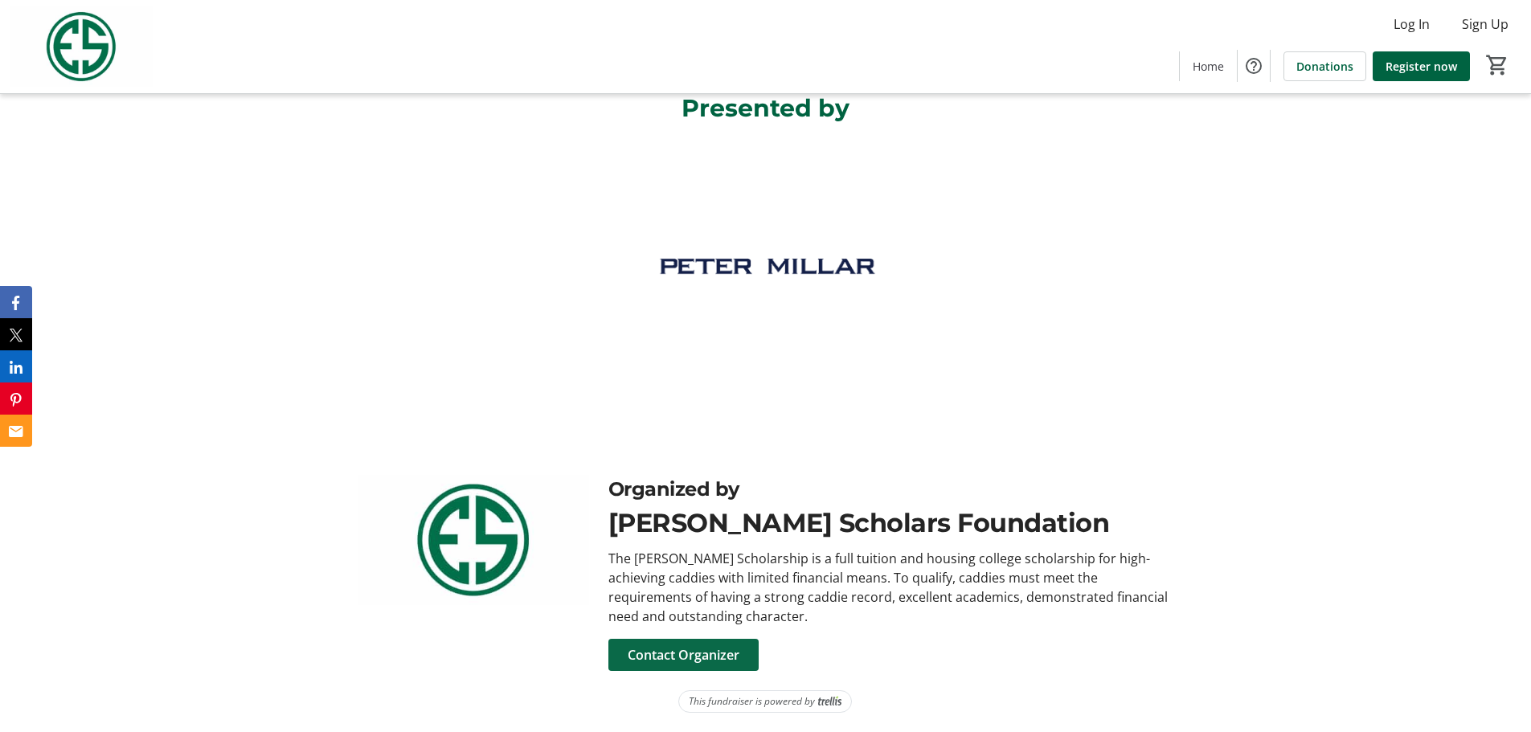
click at [708, 659] on span "Contact Organizer" at bounding box center [684, 654] width 112 height 19
